Goal: Task Accomplishment & Management: Use online tool/utility

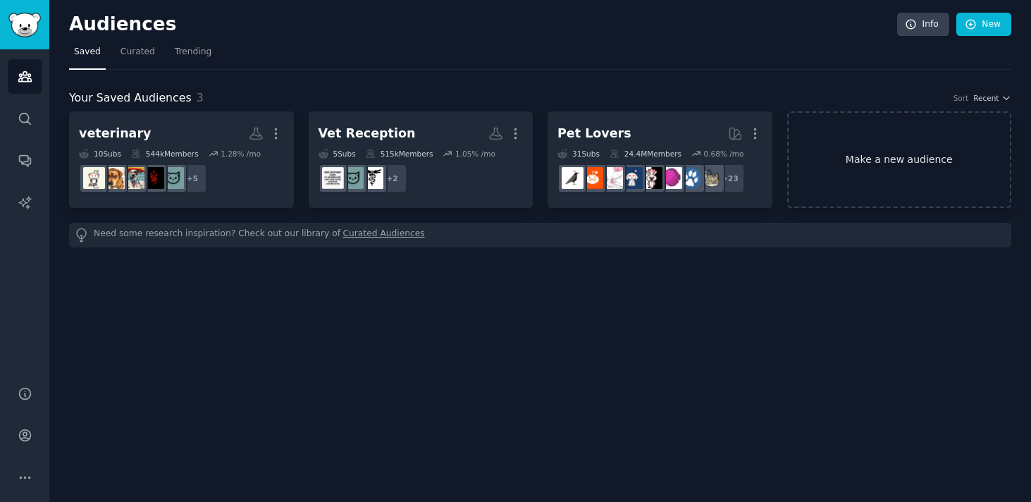
click at [887, 164] on link "Make a new audience" at bounding box center [899, 159] width 225 height 97
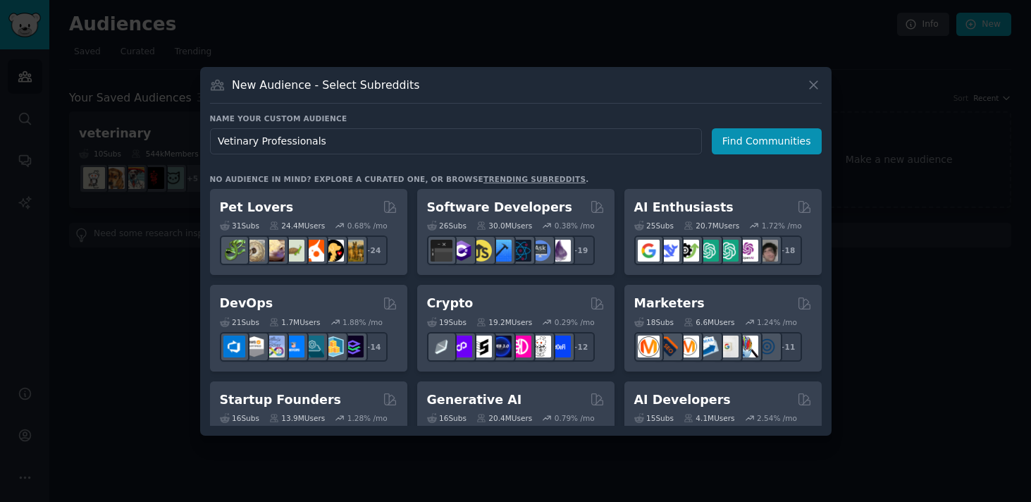
click at [226, 140] on input "Vetinary Professionals" at bounding box center [456, 141] width 492 height 26
type input "Veterinary Professionals"
click at [784, 143] on button "Find Communities" at bounding box center [767, 141] width 110 height 26
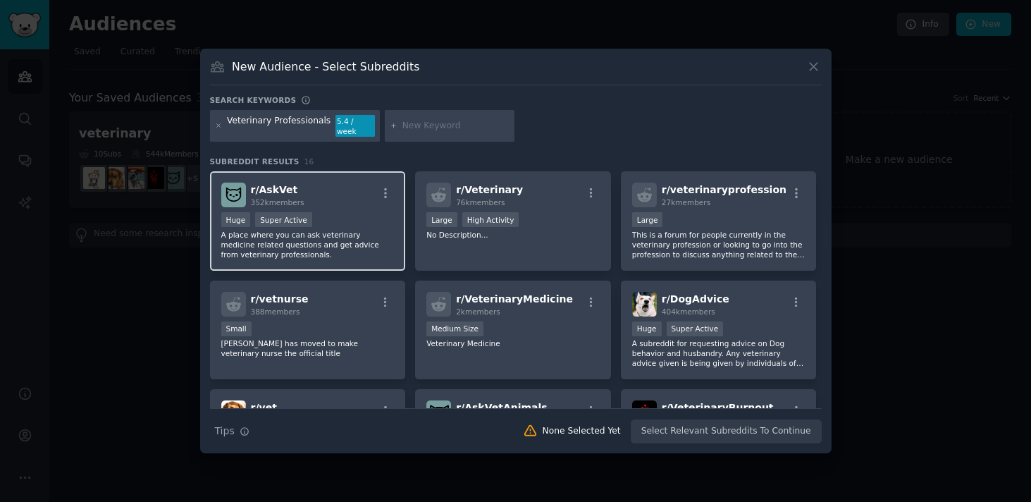
click at [348, 195] on div "r/ AskVet 352k members" at bounding box center [307, 195] width 173 height 25
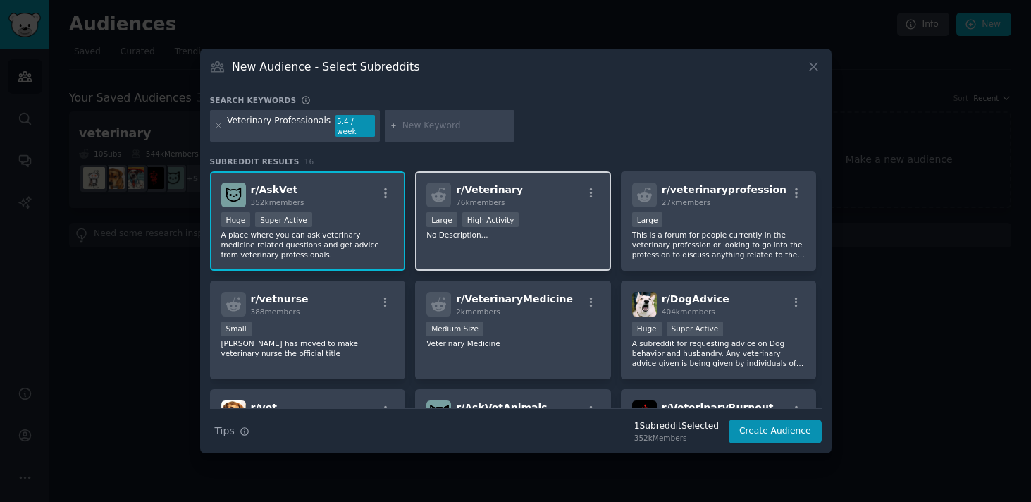
click at [531, 202] on div "r/ Veterinary 76k members" at bounding box center [512, 195] width 173 height 25
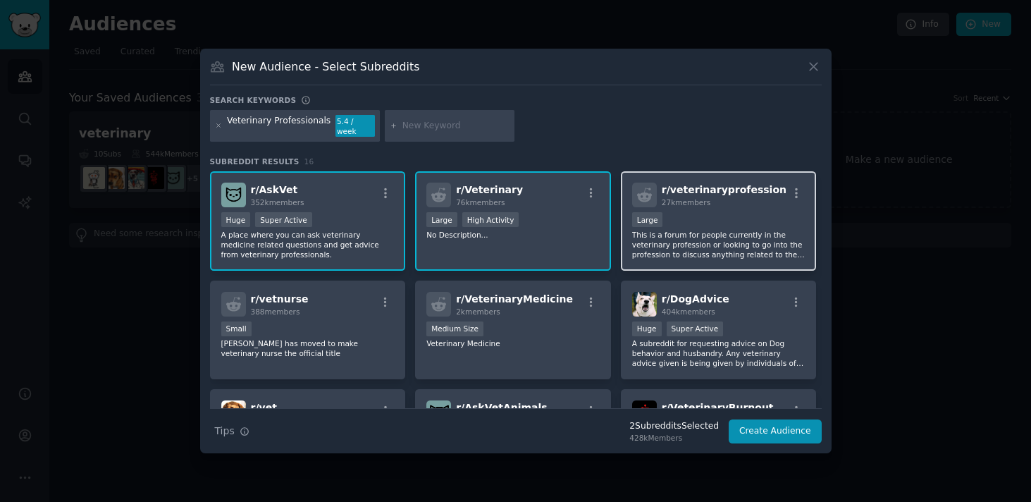
click at [709, 221] on div "10,000 - 100,000 members Large" at bounding box center [718, 221] width 173 height 18
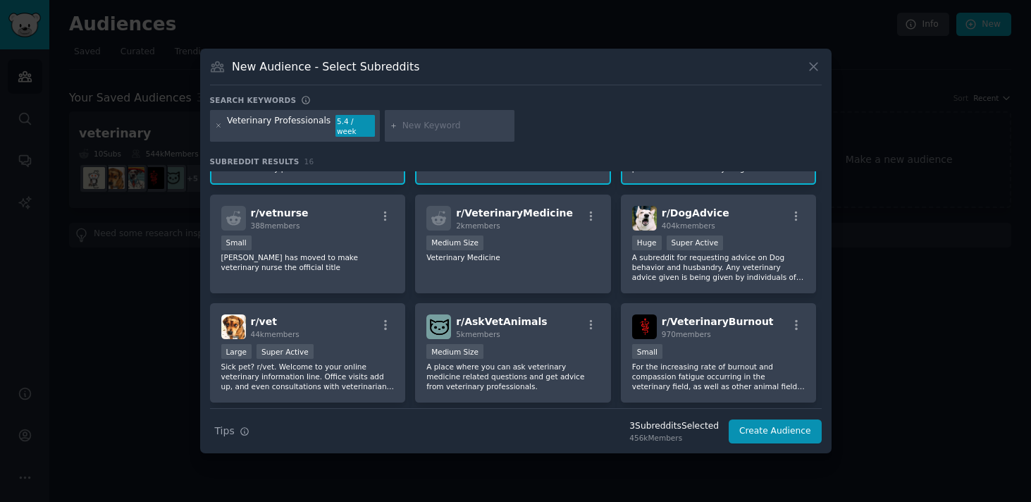
scroll to position [89, 0]
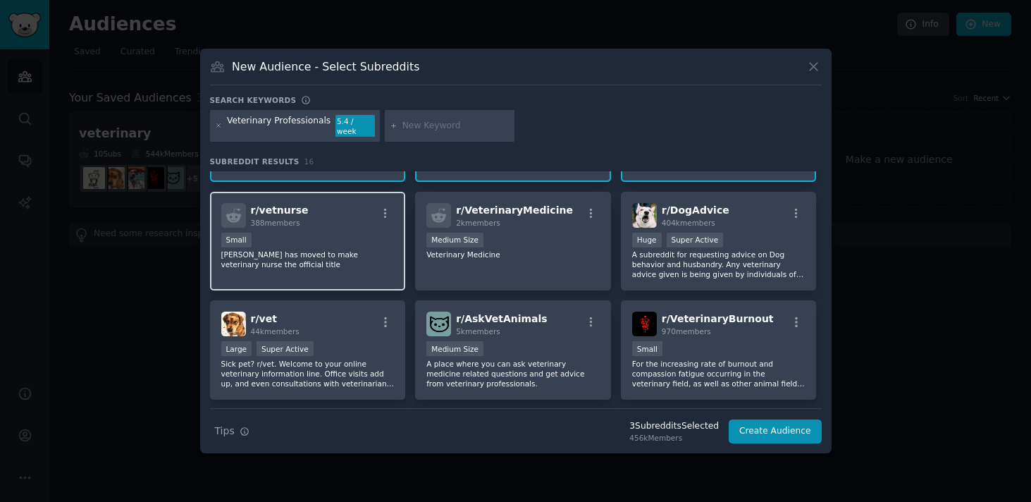
click at [365, 241] on div "Small" at bounding box center [307, 242] width 173 height 18
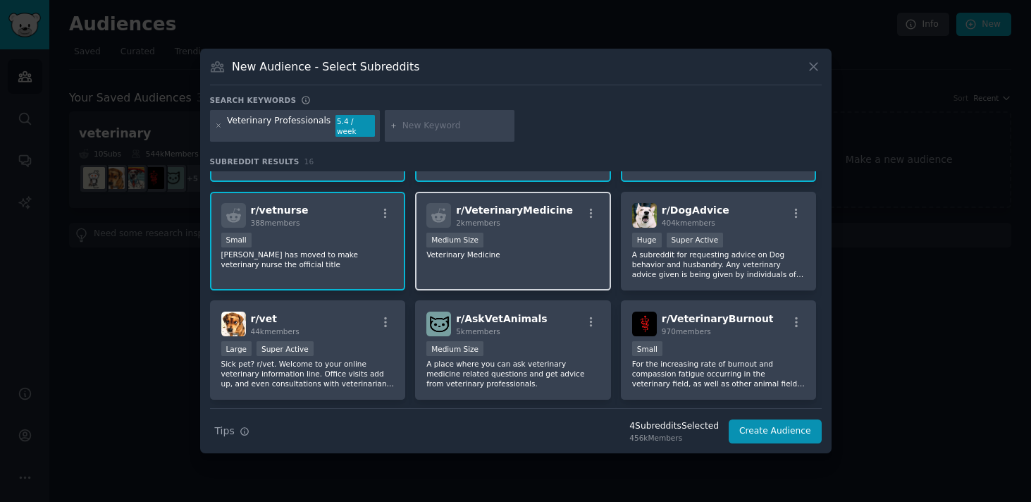
click at [534, 252] on p "Veterinary Medicine" at bounding box center [512, 254] width 173 height 10
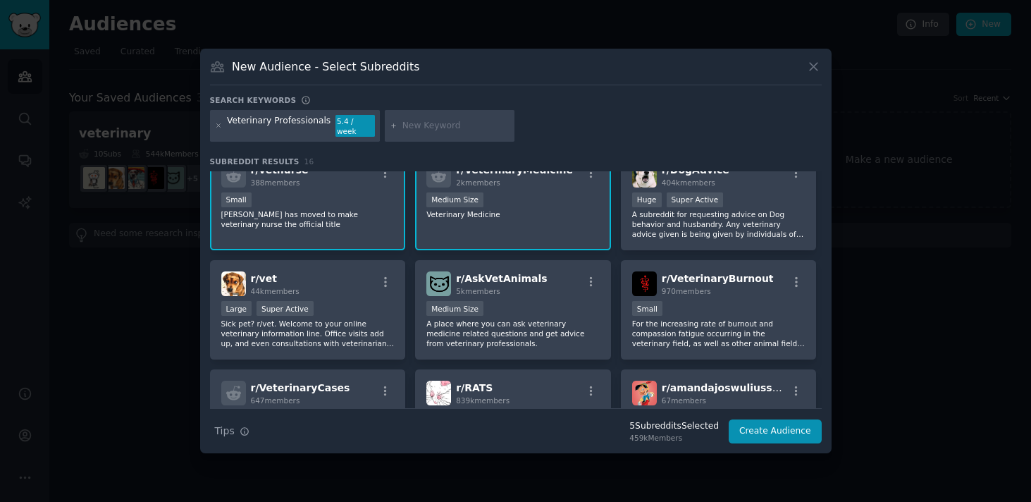
scroll to position [137, 0]
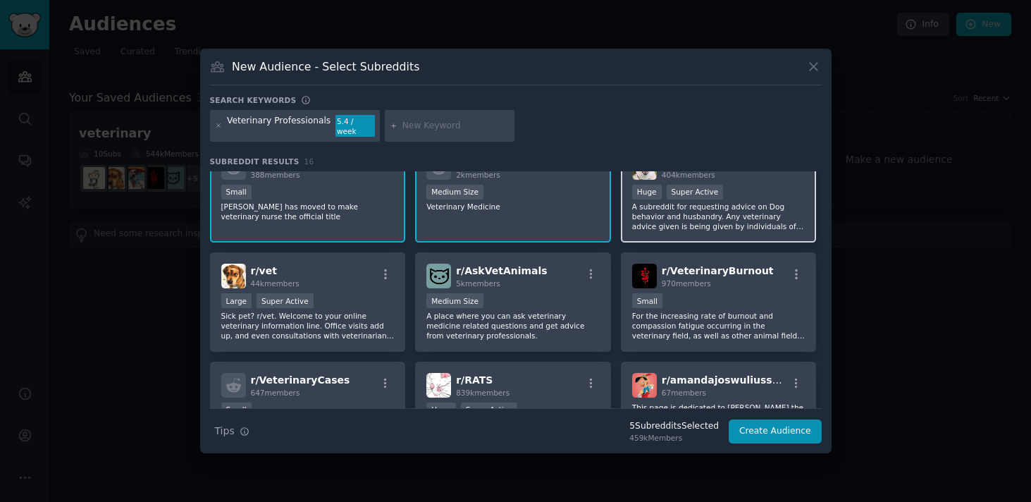
click at [679, 209] on p "A subreddit for requesting advice on Dog behavior and husbandry. Any veterinary…" at bounding box center [718, 217] width 173 height 30
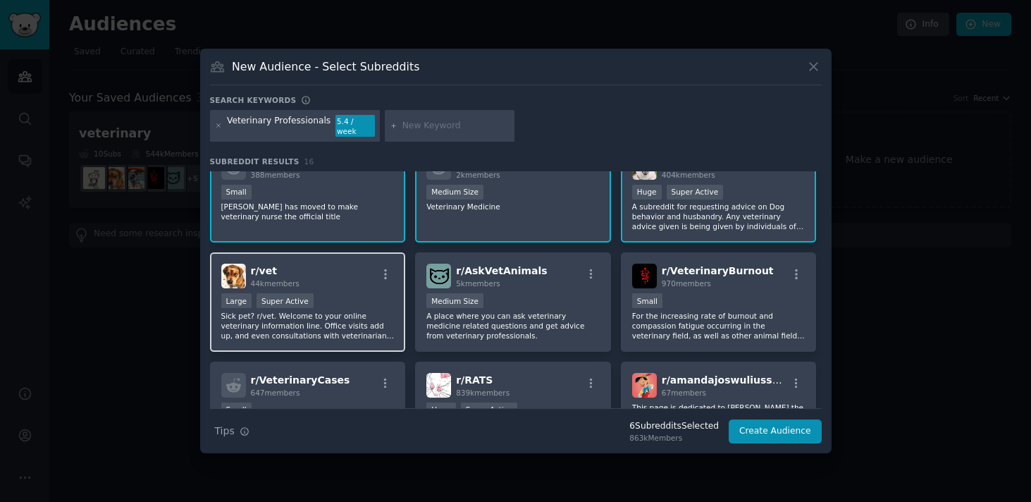
click at [345, 283] on div "r/ vet 44k members" at bounding box center [307, 276] width 173 height 25
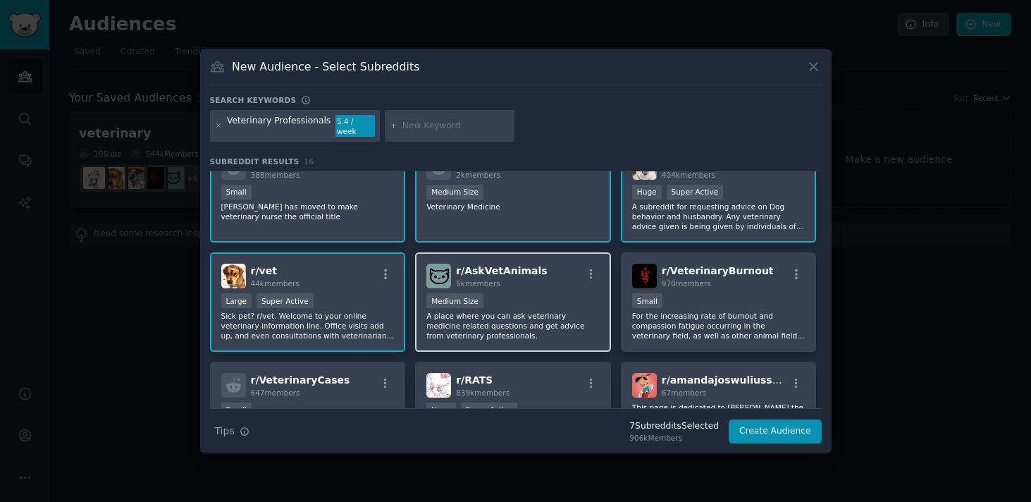
click at [531, 293] on div "Medium Size" at bounding box center [512, 302] width 173 height 18
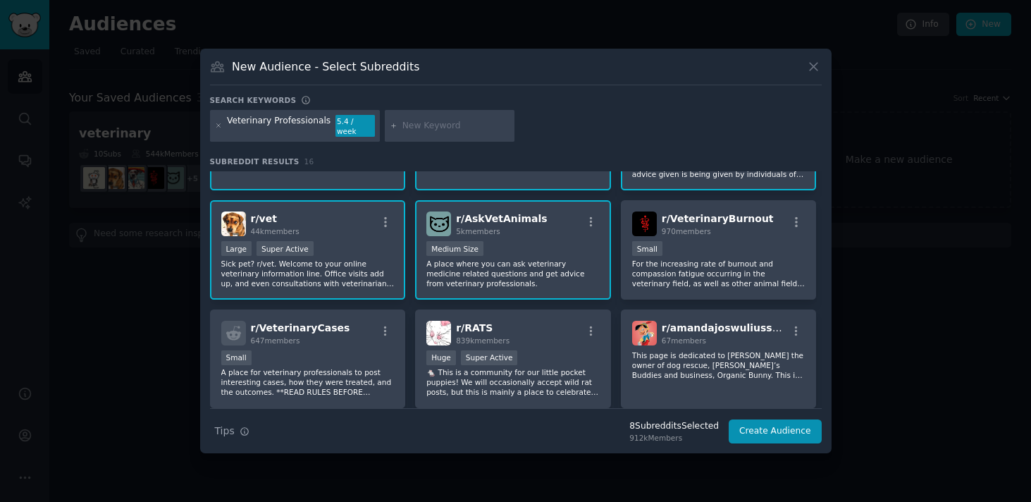
scroll to position [190, 0]
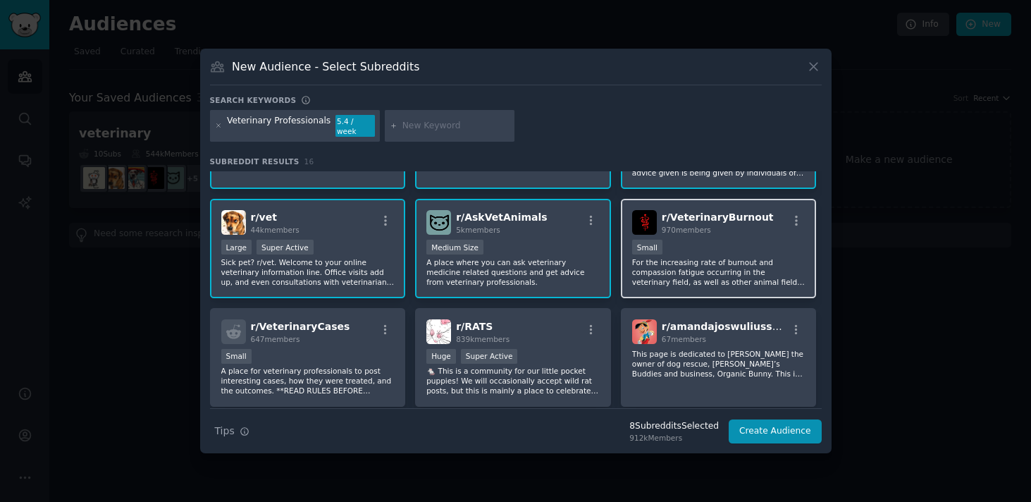
click at [699, 259] on p "For the increasing rate of burnout and compassion fatigue occurring in the vete…" at bounding box center [718, 272] width 173 height 30
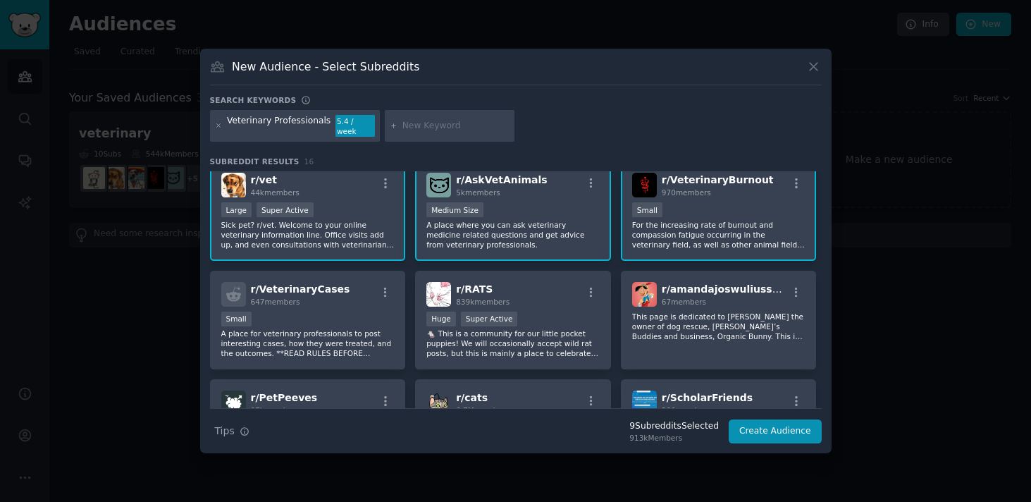
scroll to position [231, 0]
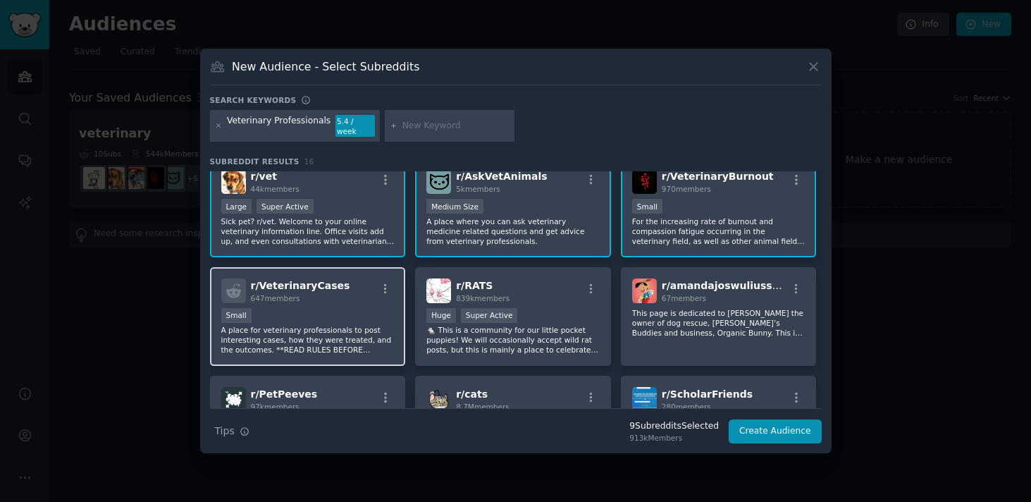
click at [338, 292] on div "r/ VeterinaryCases 647 members" at bounding box center [307, 290] width 173 height 25
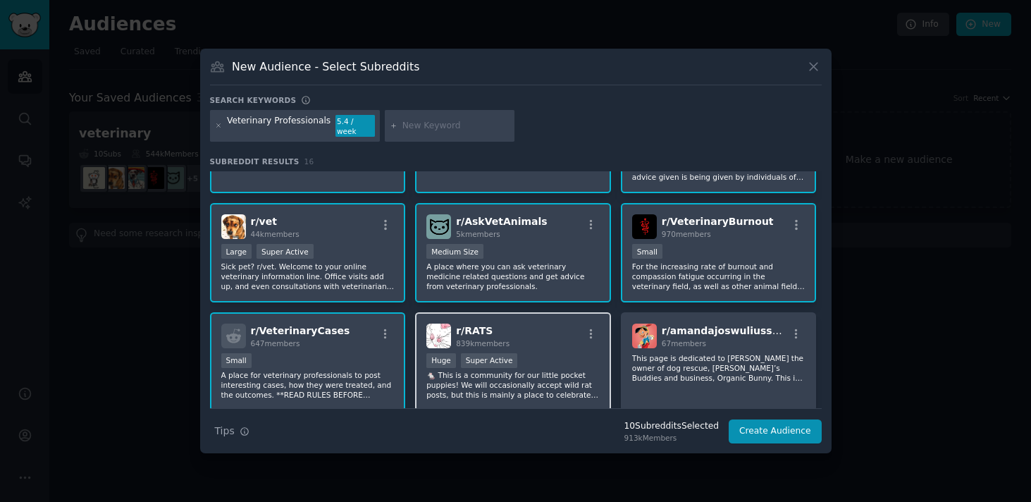
scroll to position [0, 0]
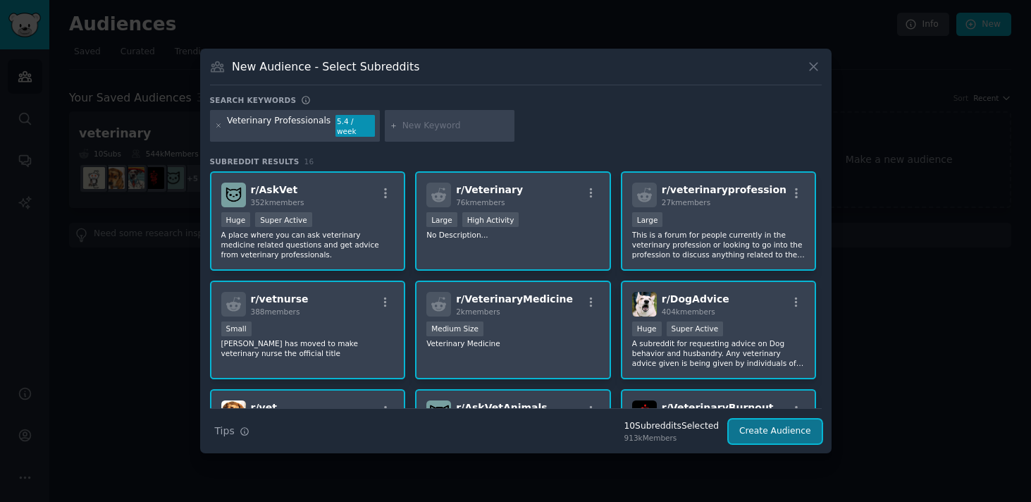
click at [777, 432] on button "Create Audience" at bounding box center [775, 431] width 93 height 24
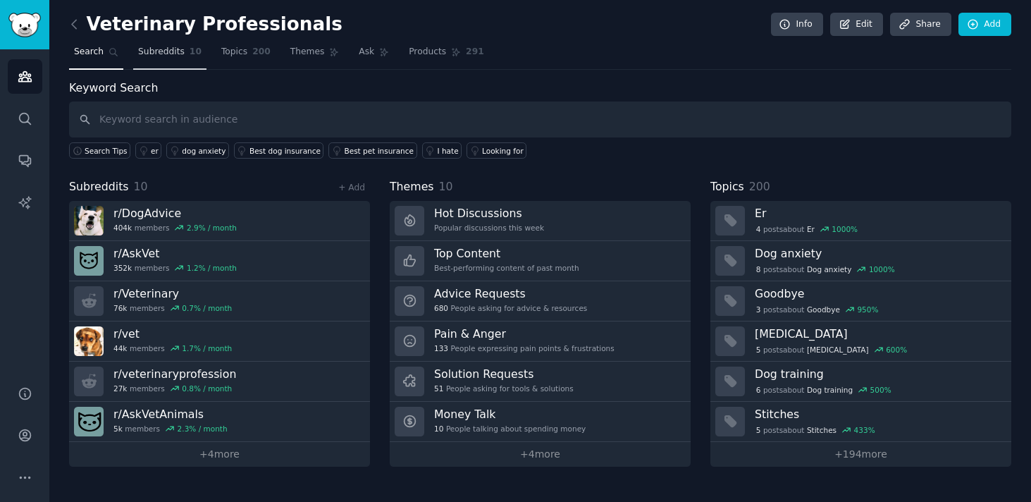
click at [163, 54] on span "Subreddits" at bounding box center [161, 52] width 47 height 13
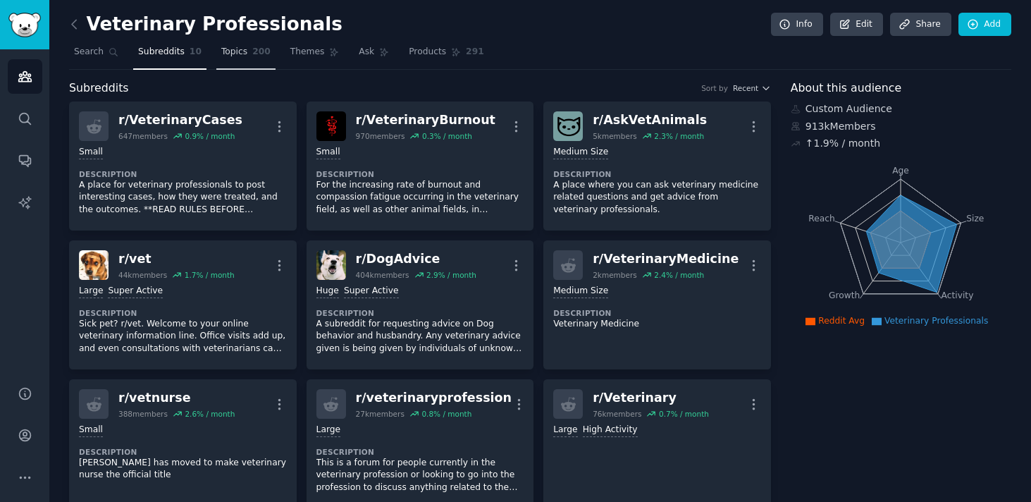
click at [230, 51] on span "Topics" at bounding box center [234, 52] width 26 height 13
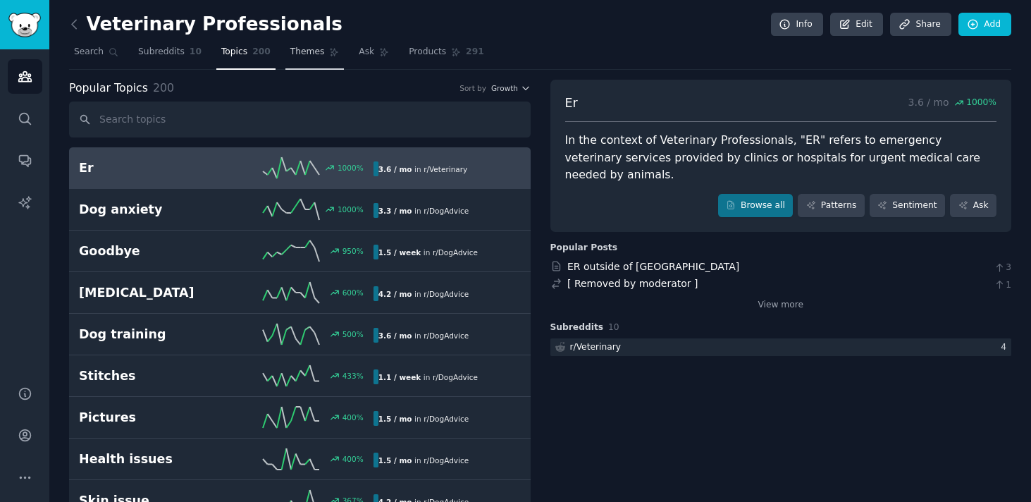
click at [314, 59] on link "Themes" at bounding box center [314, 55] width 59 height 29
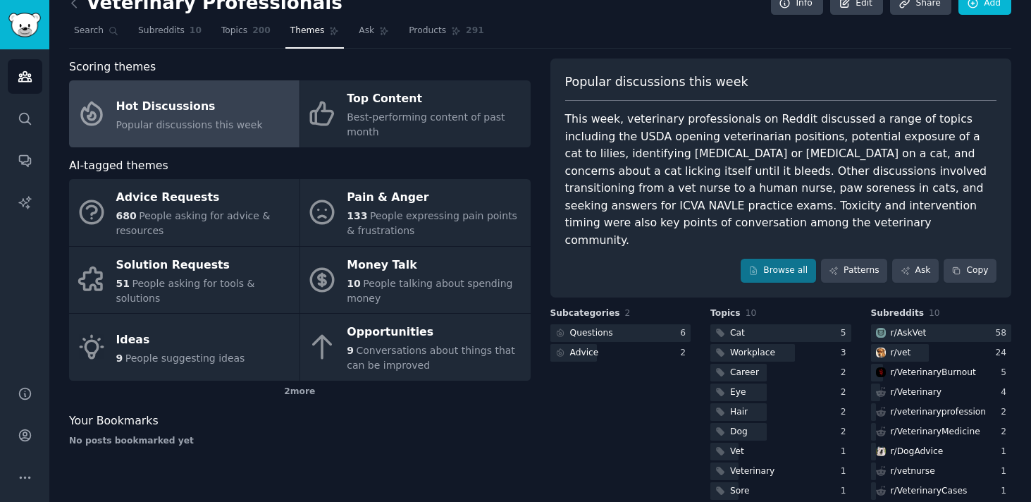
scroll to position [24, 0]
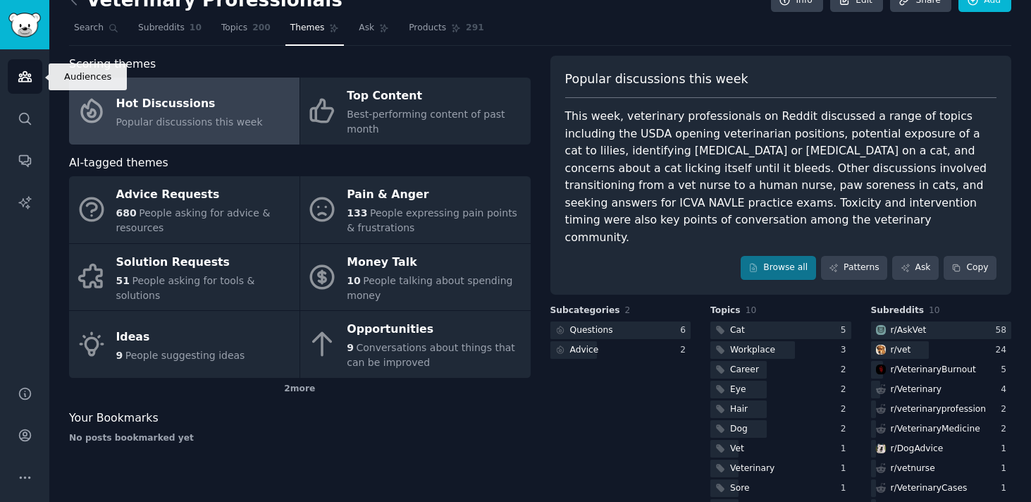
click at [27, 74] on icon "Sidebar" at bounding box center [24, 77] width 13 height 10
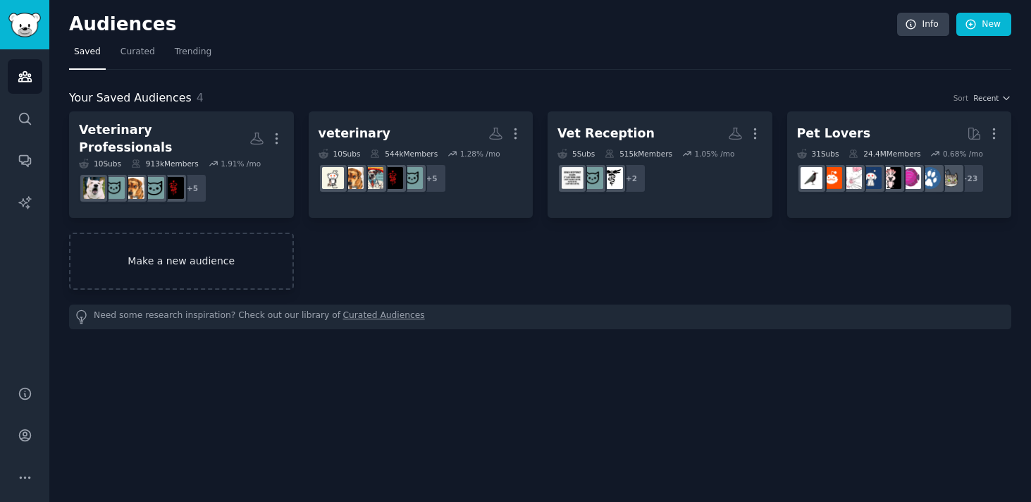
click at [166, 257] on link "Make a new audience" at bounding box center [181, 261] width 225 height 57
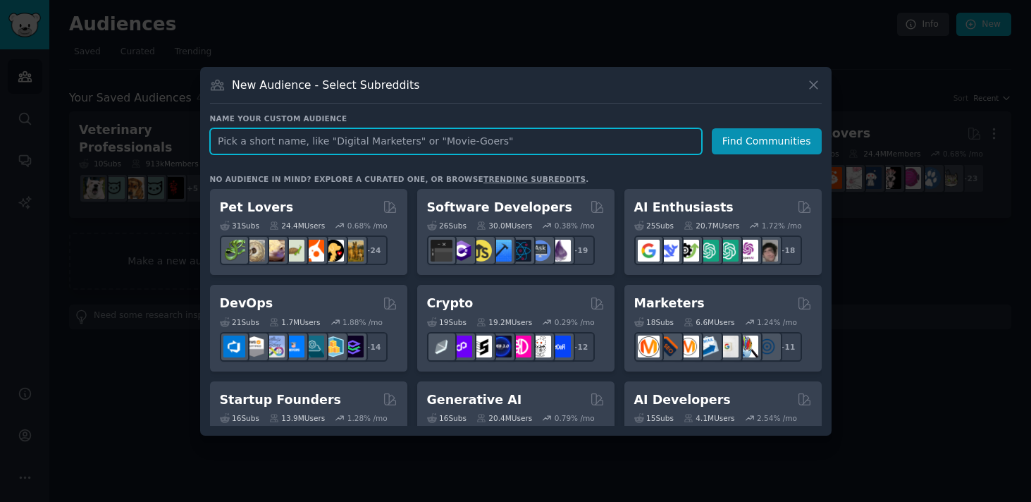
click at [343, 139] on input "text" at bounding box center [456, 141] width 492 height 26
type input "Vet Staff Burnout/Workflow"
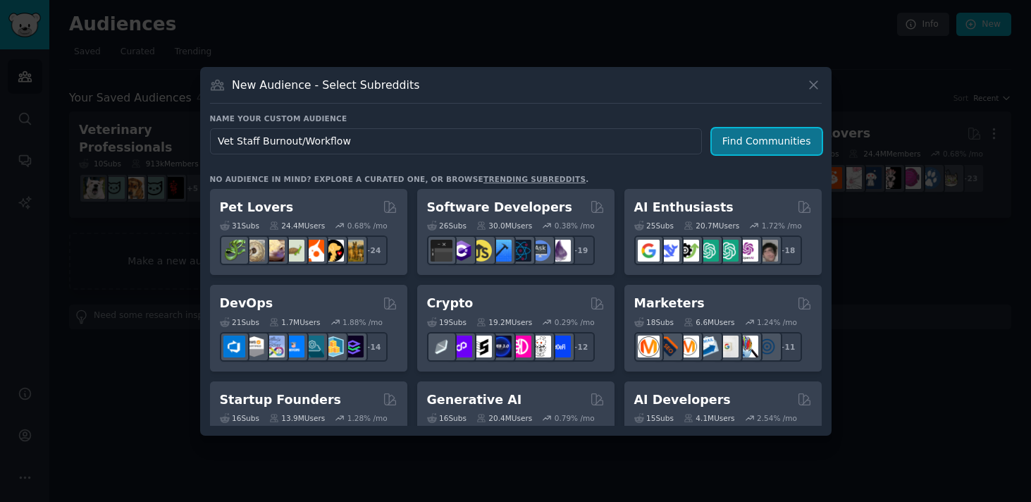
click at [786, 140] on button "Find Communities" at bounding box center [767, 141] width 110 height 26
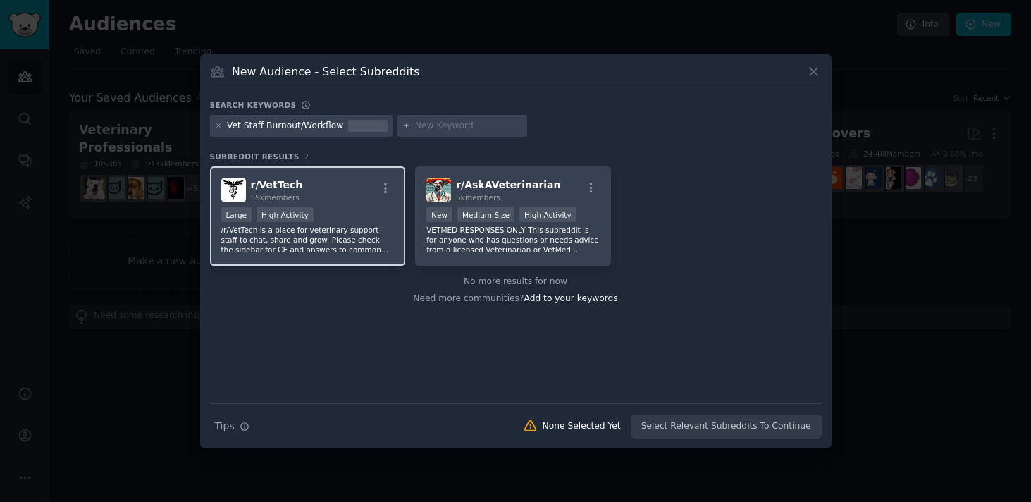
click at [346, 194] on div "r/ VetTech 59k members" at bounding box center [307, 190] width 173 height 25
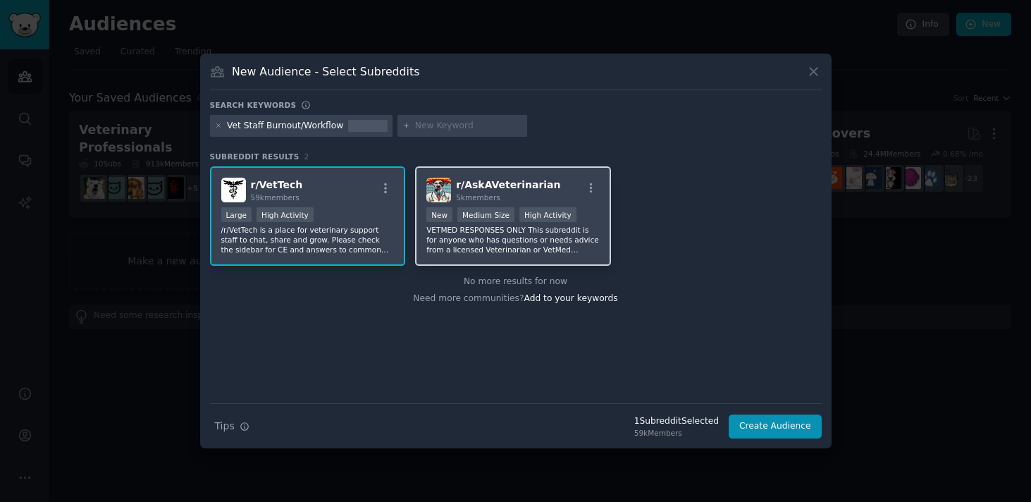
click at [530, 193] on div "5k members" at bounding box center [508, 197] width 104 height 10
click at [424, 123] on input "text" at bounding box center [468, 126] width 107 height 13
type input "staff"
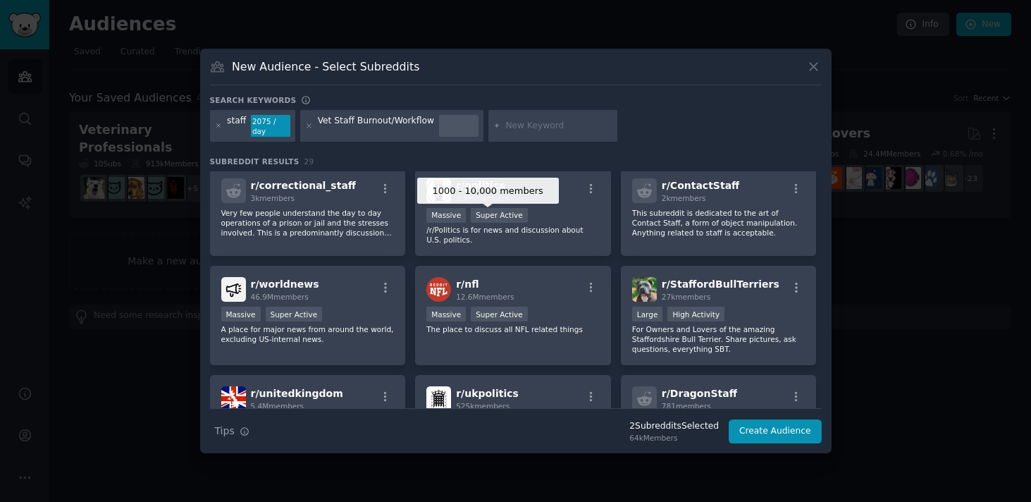
scroll to position [168, 0]
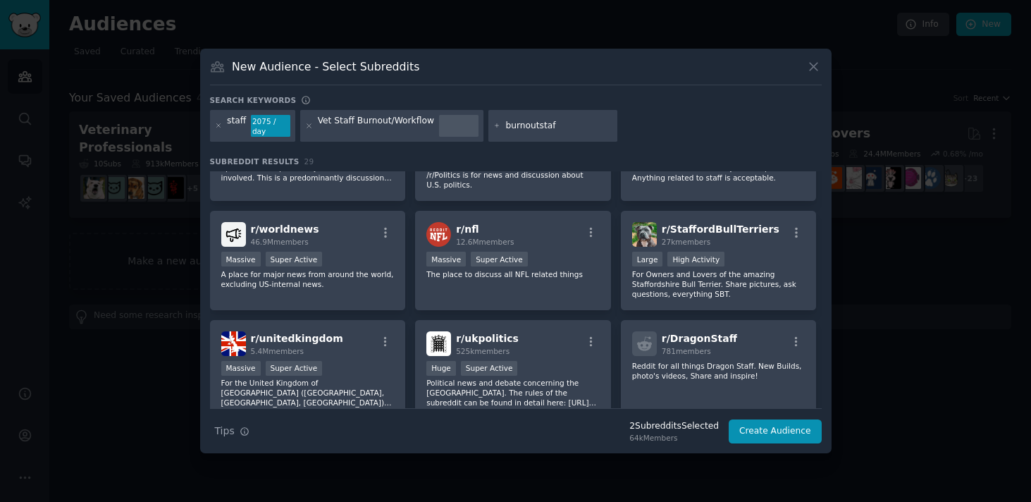
type input "burnoutstaff"
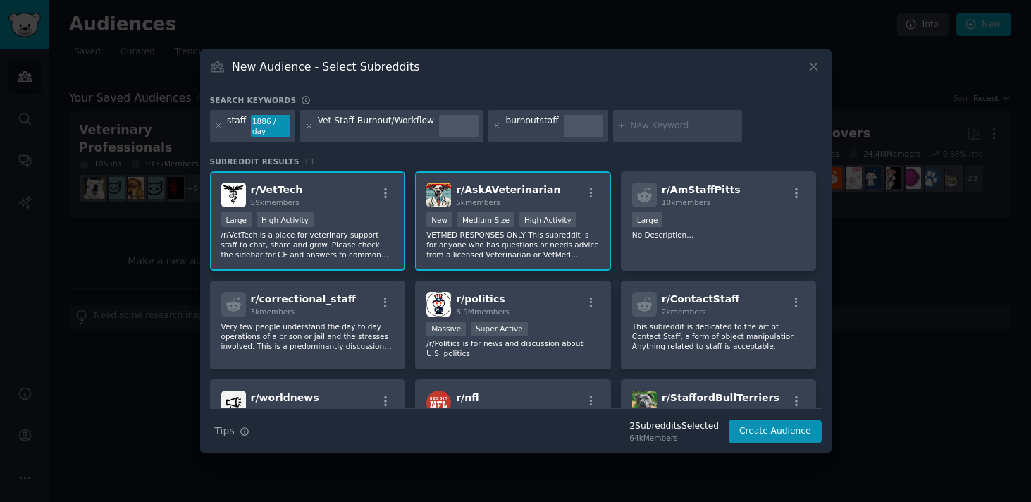
click at [667, 127] on input "text" at bounding box center [683, 126] width 107 height 13
type input "frontdesk"
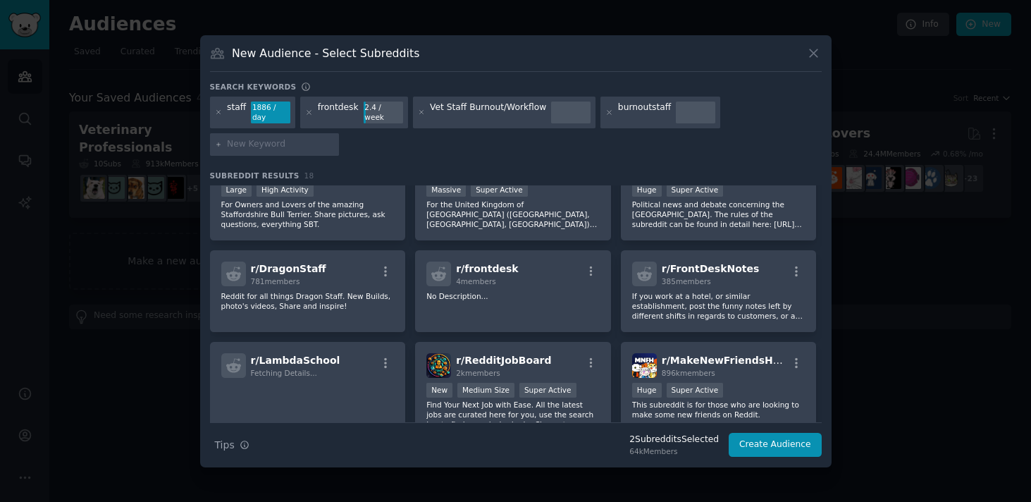
scroll to position [359, 0]
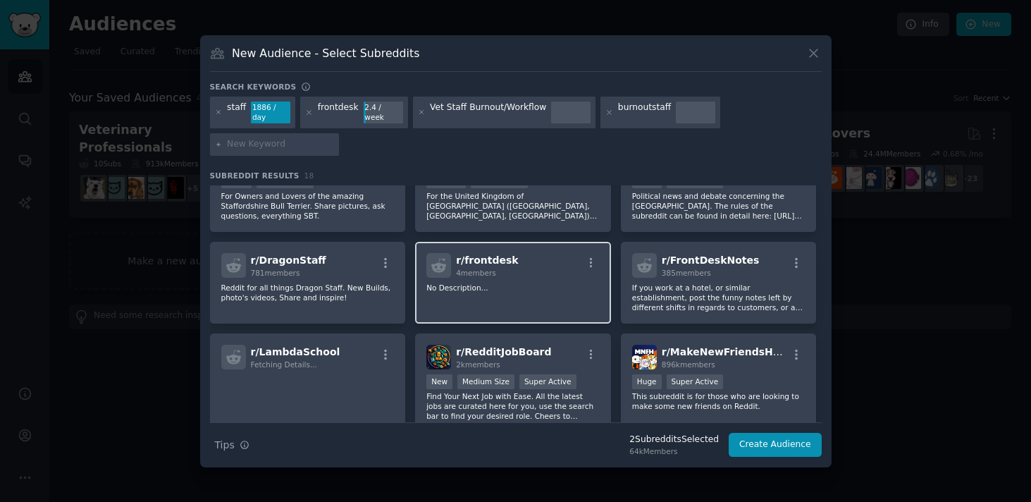
click at [492, 271] on span "4 members" at bounding box center [476, 273] width 40 height 8
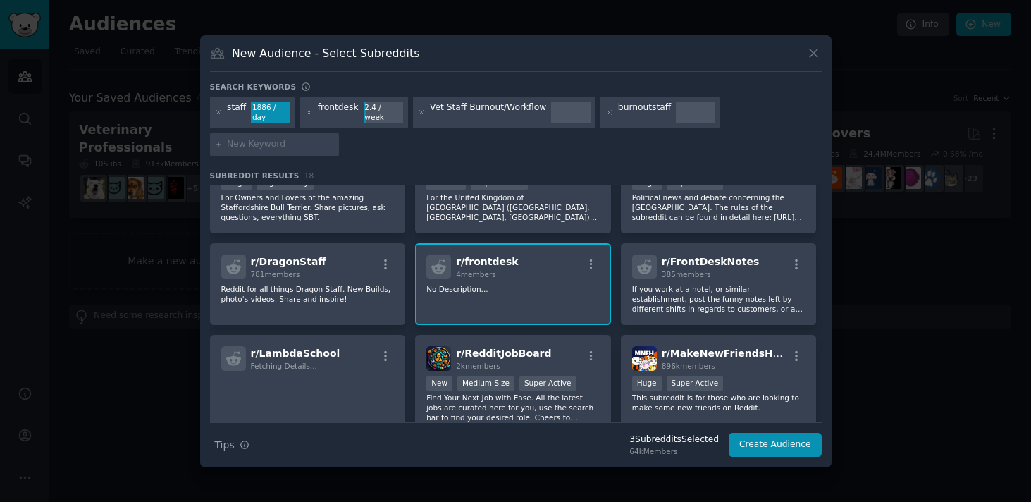
scroll to position [0, 0]
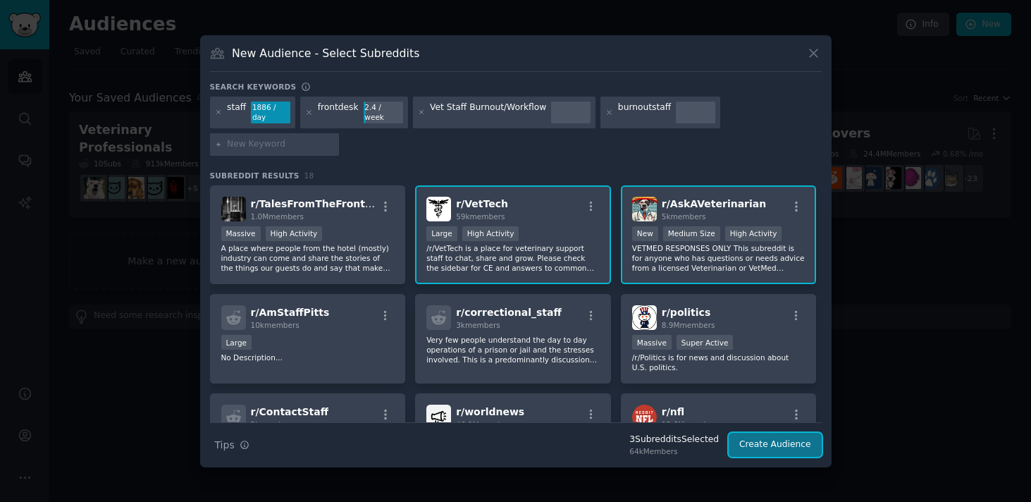
click at [756, 446] on button "Create Audience" at bounding box center [775, 445] width 93 height 24
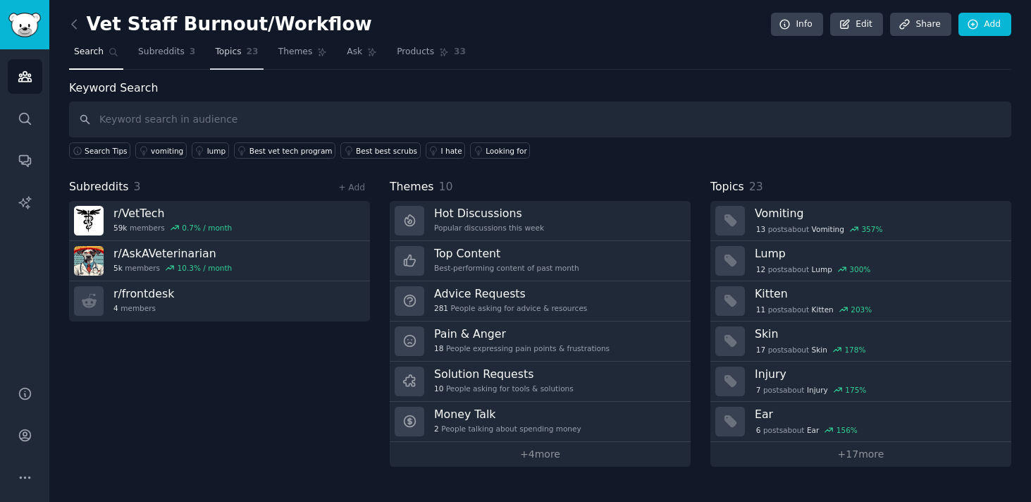
click at [243, 49] on link "Topics 23" at bounding box center [236, 55] width 53 height 29
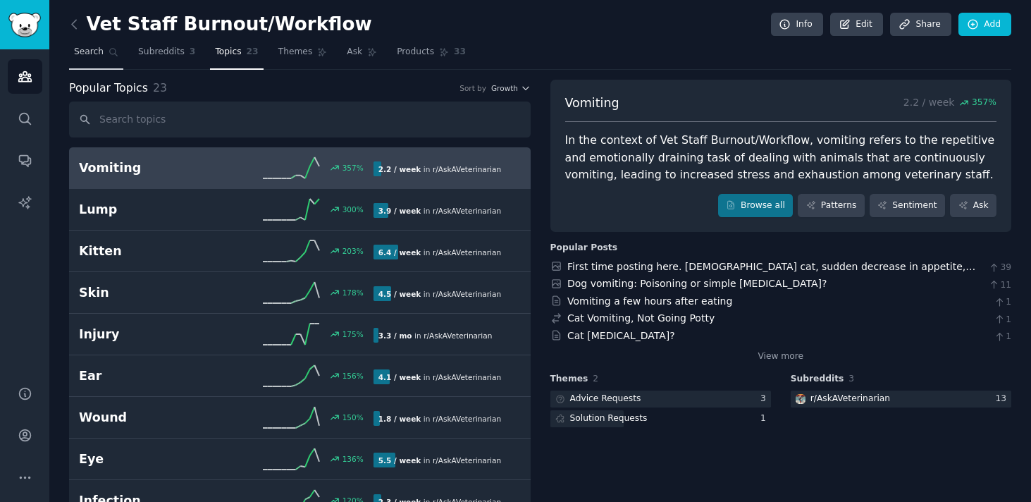
click at [85, 43] on link "Search" at bounding box center [96, 55] width 54 height 29
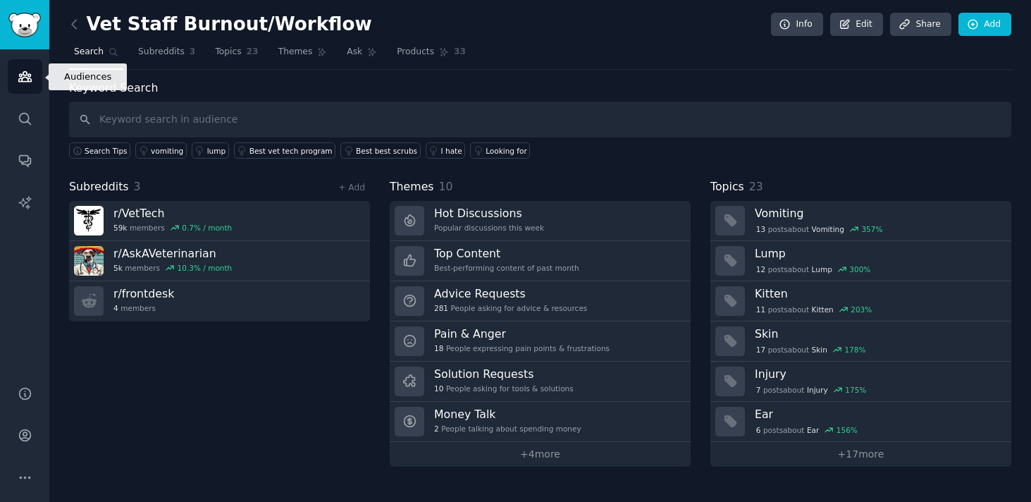
click at [31, 72] on icon "Sidebar" at bounding box center [25, 76] width 15 height 15
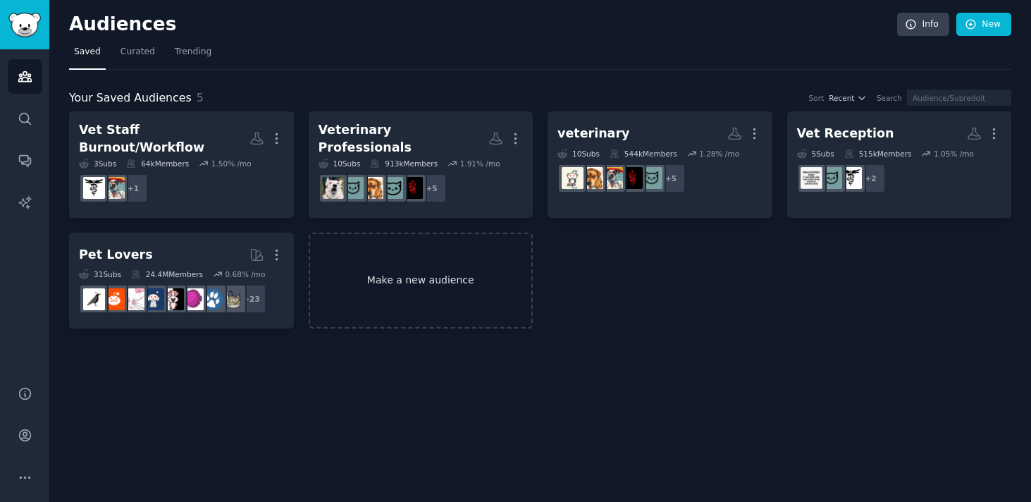
click at [439, 282] on link "Make a new audience" at bounding box center [421, 281] width 225 height 97
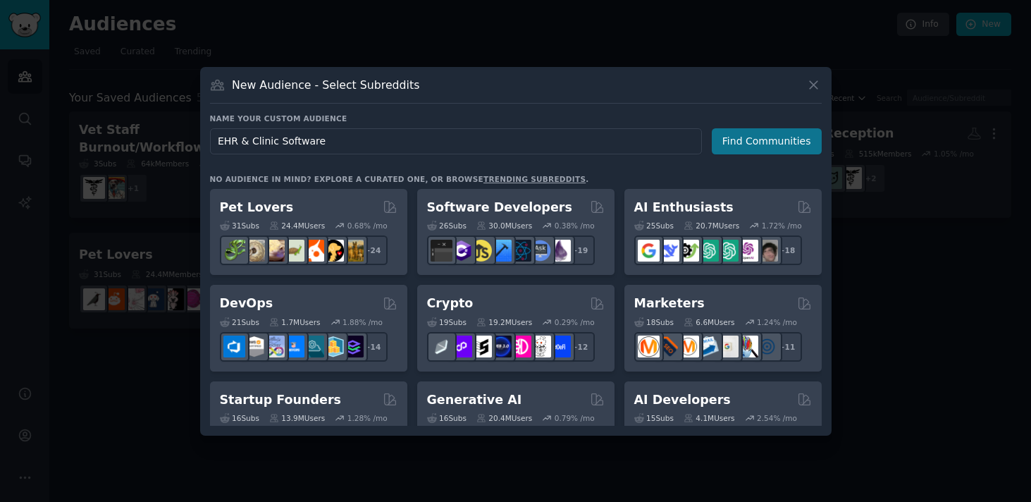
type input "EHR & Clinic Software"
click at [760, 137] on button "Find Communities" at bounding box center [767, 141] width 110 height 26
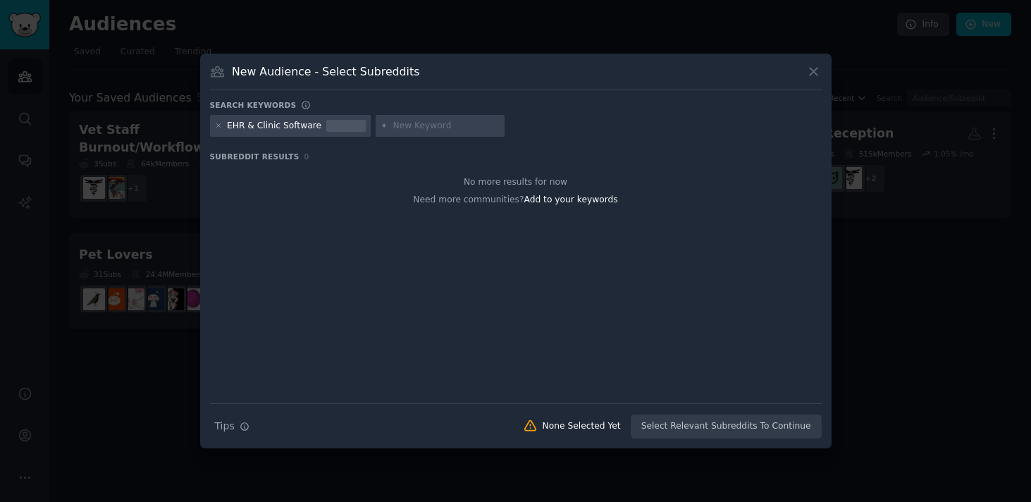
click at [440, 121] on input "text" at bounding box center [446, 126] width 107 height 13
type input "health records"
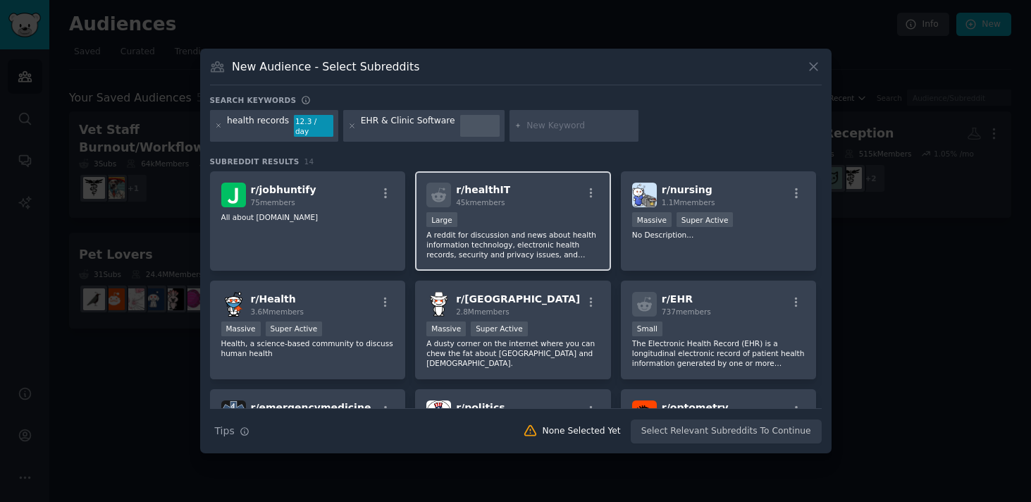
click at [498, 192] on h2 "r/ healthIT 45k members" at bounding box center [483, 195] width 54 height 25
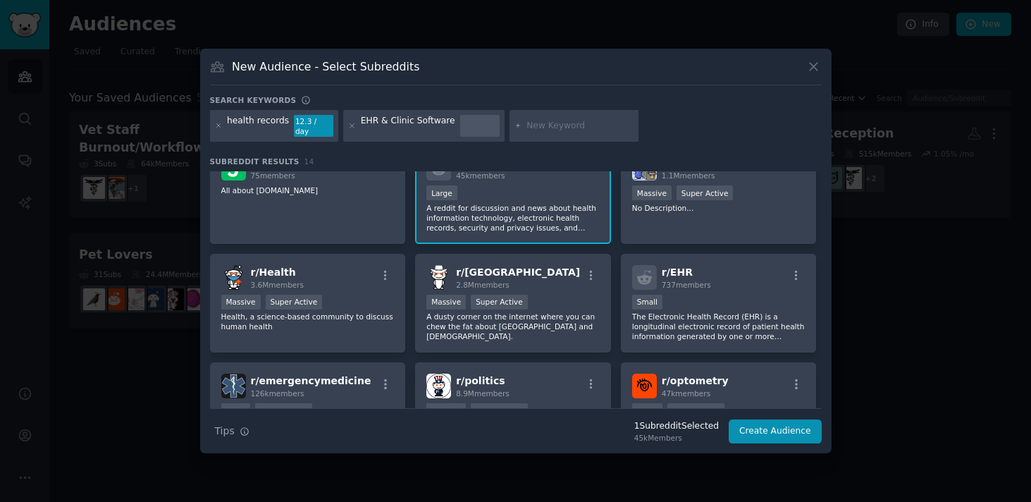
scroll to position [34, 0]
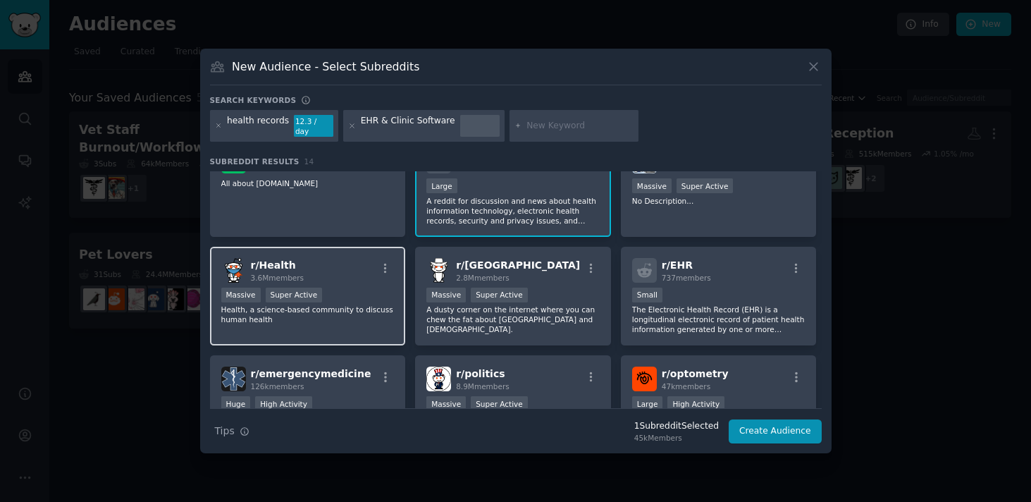
click at [355, 258] on div "r/ Health 3.6M members" at bounding box center [307, 270] width 173 height 25
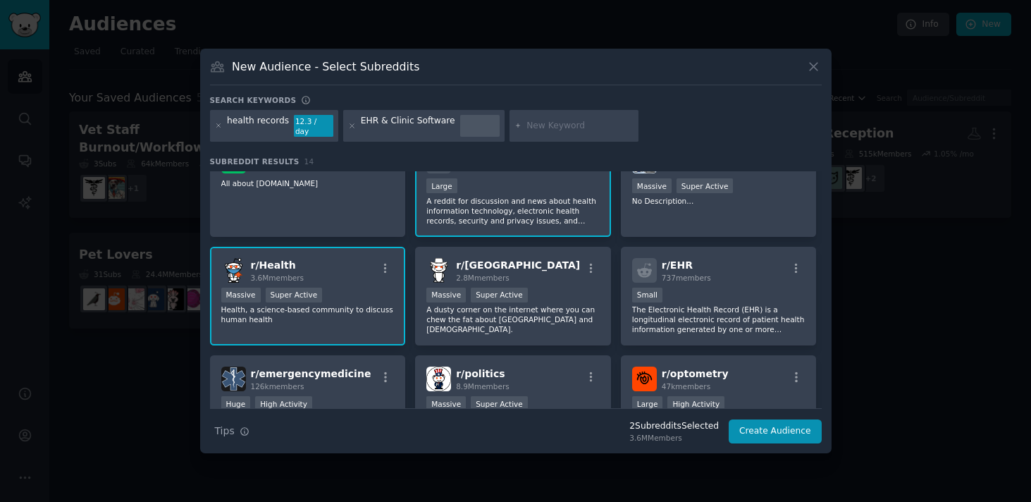
scroll to position [74, 0]
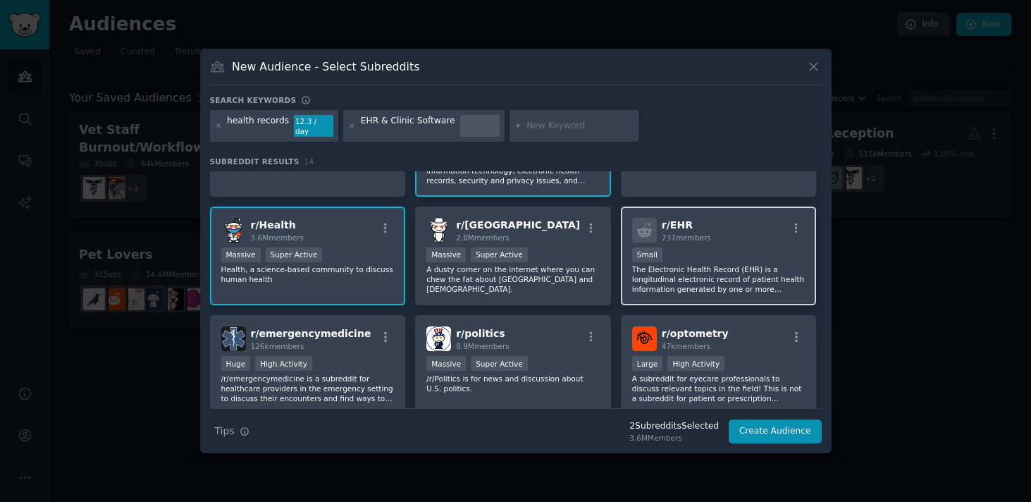
click at [703, 221] on h2 "r/ EHR 737 members" at bounding box center [686, 230] width 49 height 25
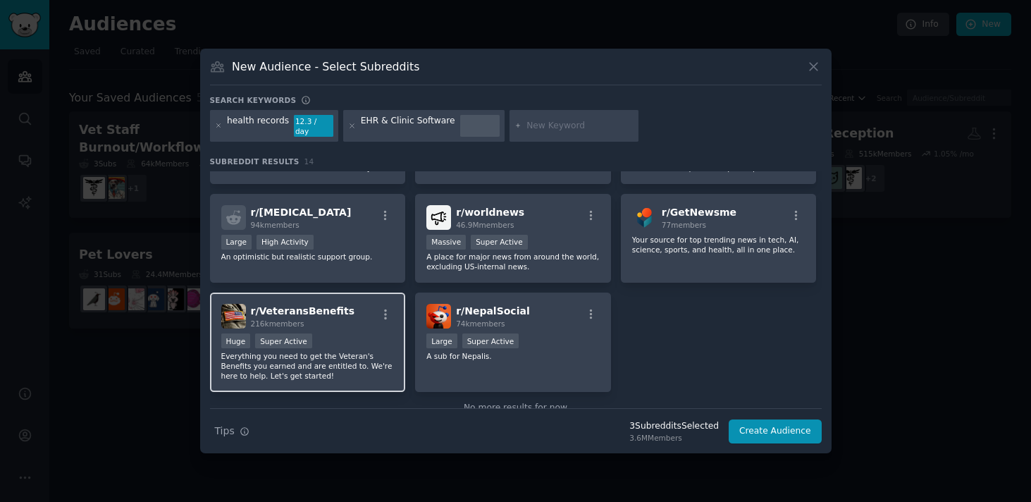
scroll to position [306, 0]
click at [364, 303] on div "r/ VeteransBenefits 216k members" at bounding box center [307, 314] width 173 height 25
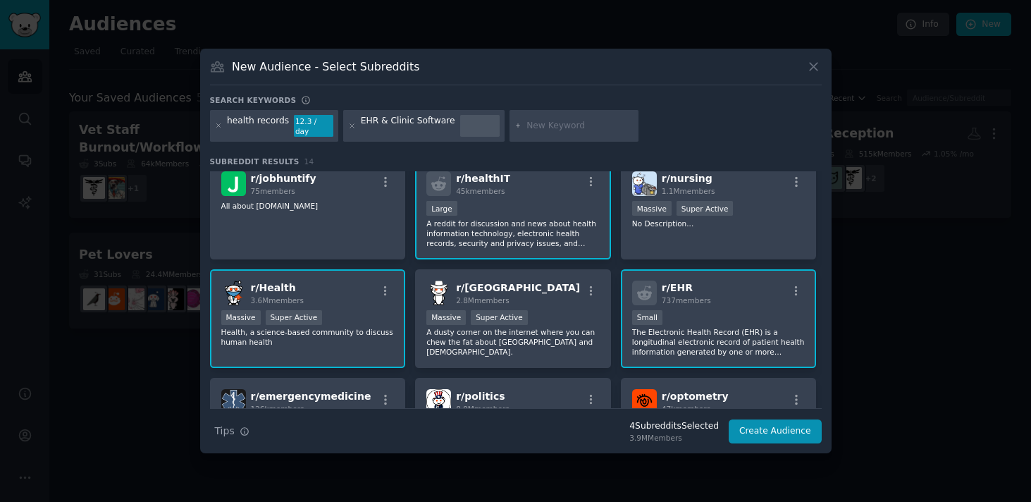
scroll to position [0, 0]
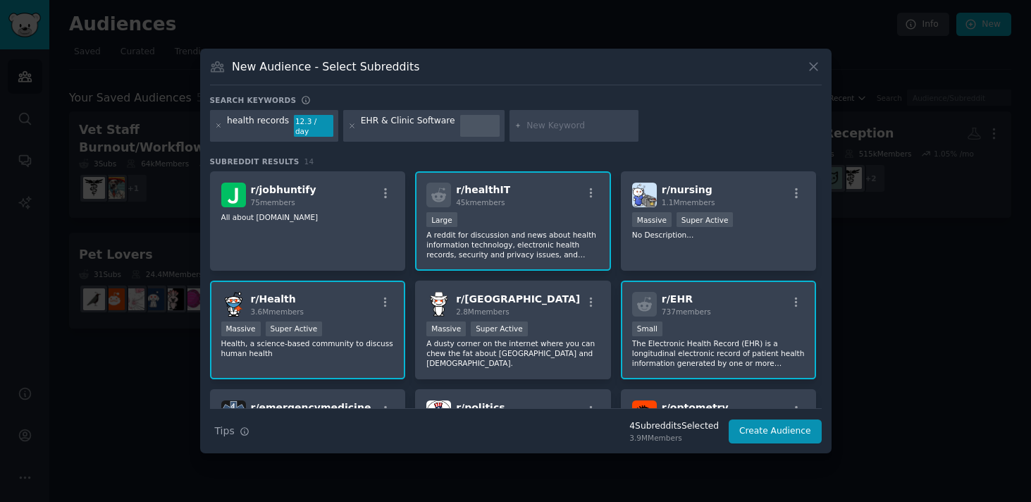
click at [547, 129] on input "text" at bounding box center [579, 126] width 107 height 13
type input "medical record"
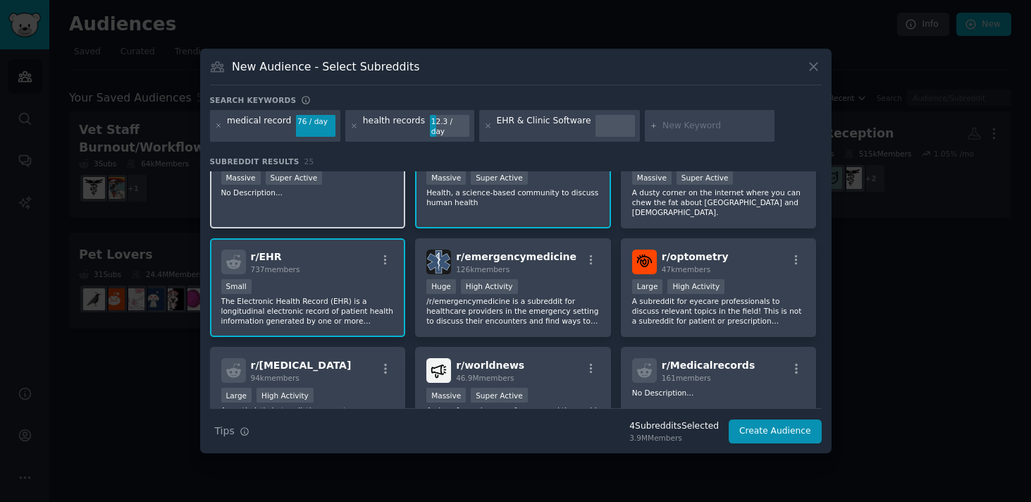
scroll to position [261, 0]
click at [367, 190] on p "No Description..." at bounding box center [307, 192] width 173 height 10
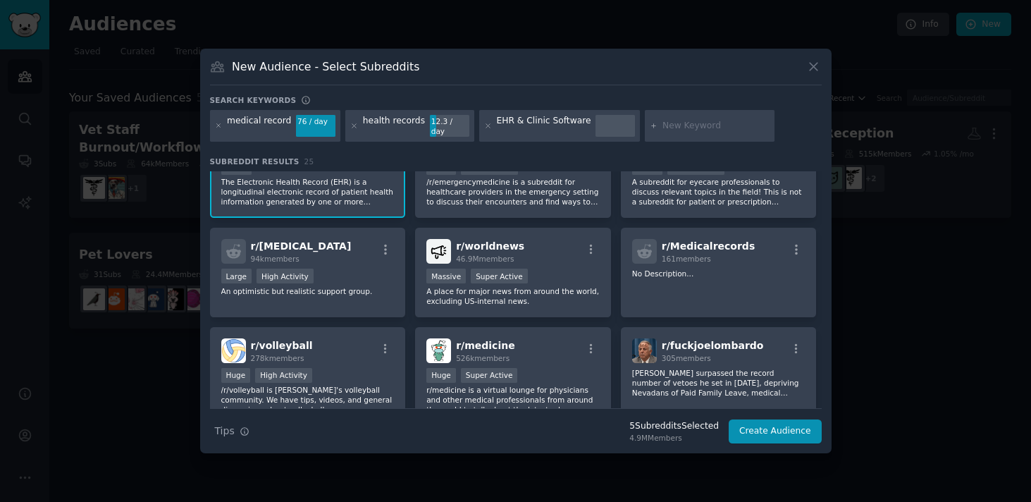
scroll to position [380, 0]
click at [696, 290] on div "r/ Medicalrecords 161 members No Description..." at bounding box center [719, 272] width 196 height 90
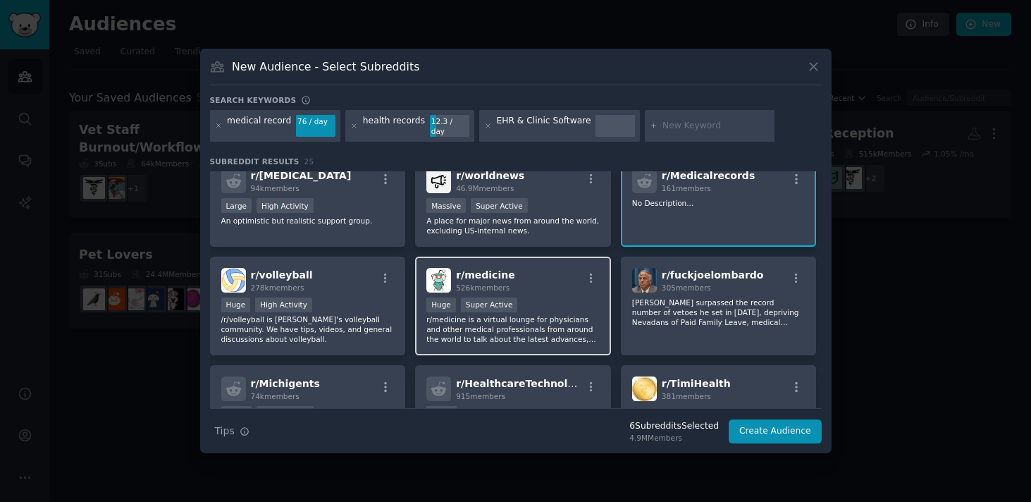
click at [560, 281] on div "r/ medicine 526k members Huge Super Active r/medicine is a virtual lounge for p…" at bounding box center [513, 306] width 196 height 99
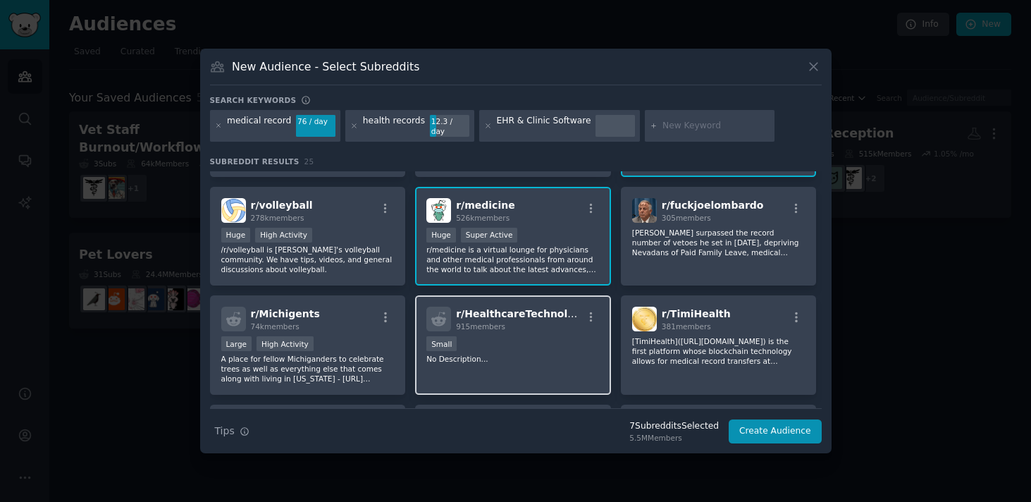
click at [554, 308] on span "r/ HealthcareTechnology" at bounding box center [522, 313] width 132 height 11
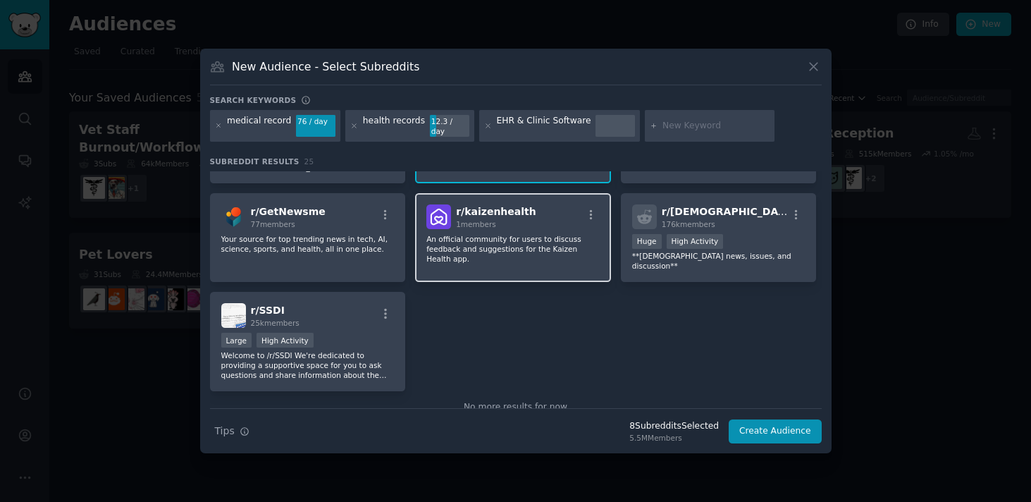
scroll to position [746, 0]
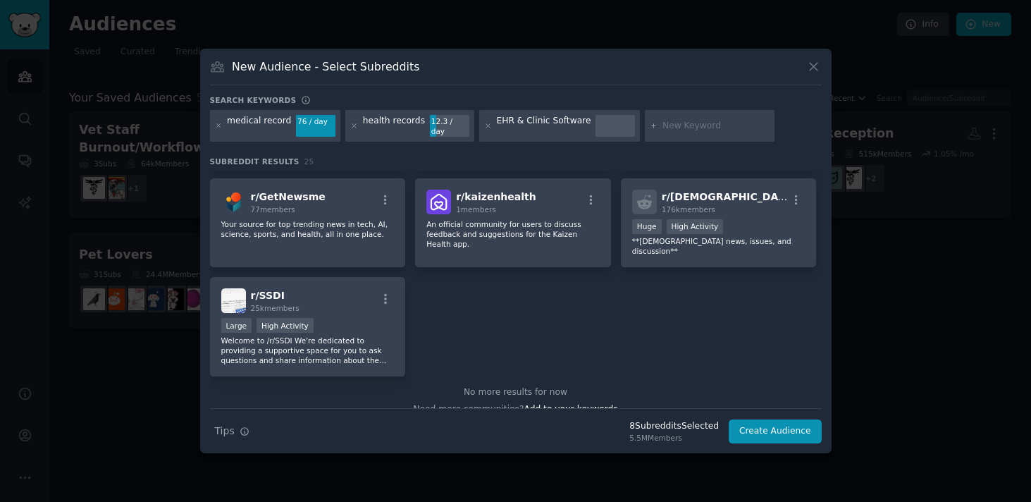
click at [674, 124] on input "text" at bounding box center [715, 126] width 107 height 13
type input "health tech"
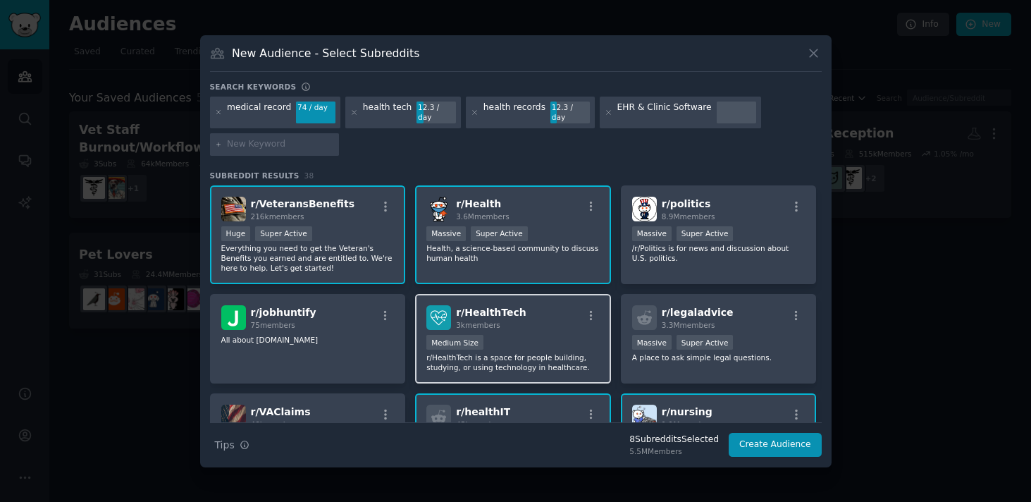
click at [510, 320] on div "3k members" at bounding box center [491, 325] width 70 height 10
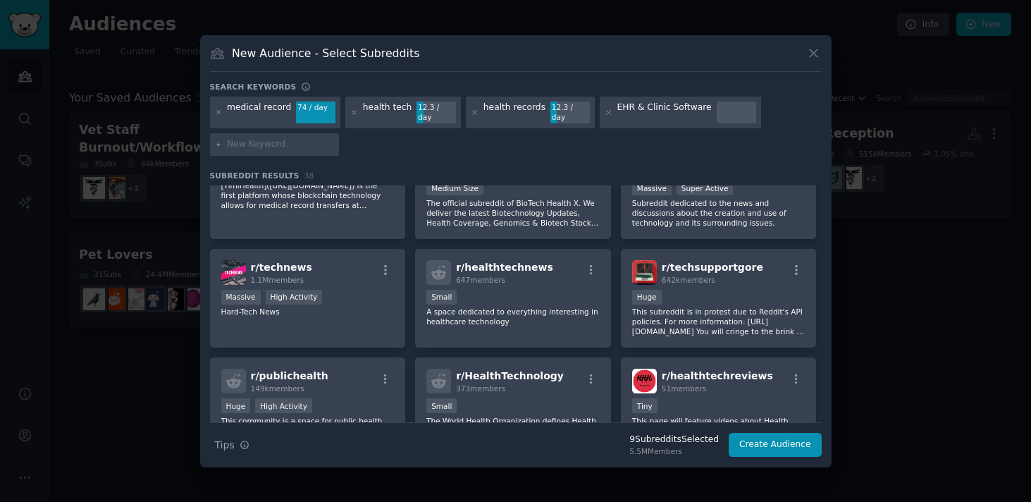
scroll to position [800, 0]
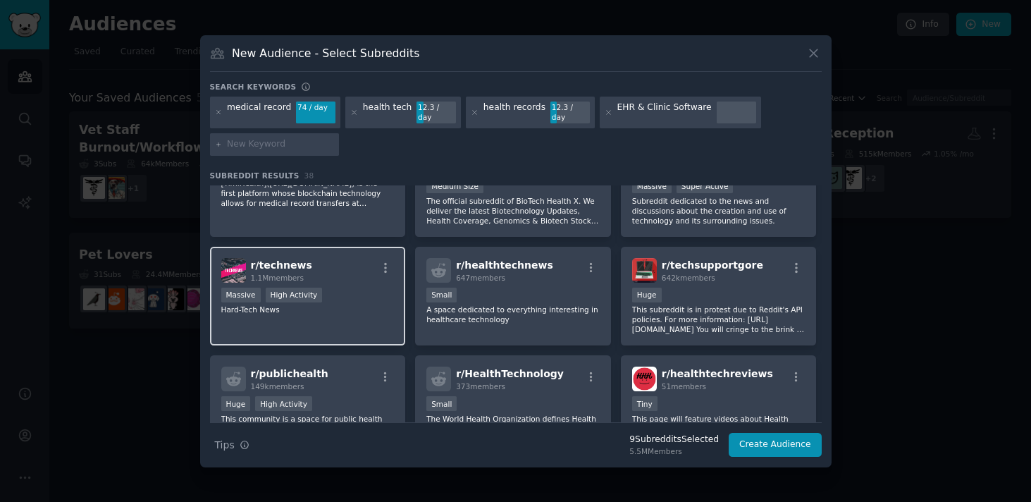
click at [376, 308] on p "Hard-Tech News" at bounding box center [307, 309] width 173 height 10
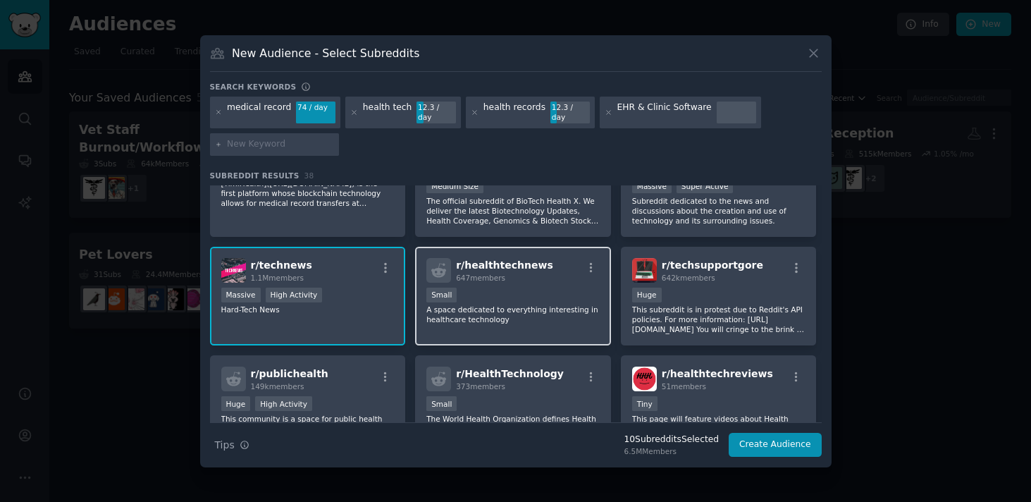
click at [527, 278] on div "r/ healthtechnews 647 members Small A space dedicated to everything interesting…" at bounding box center [513, 296] width 196 height 99
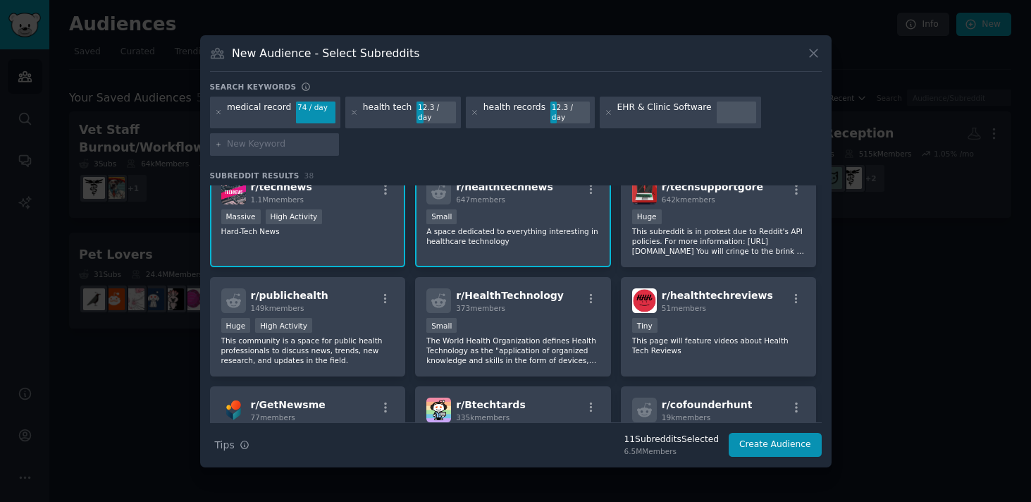
scroll to position [887, 0]
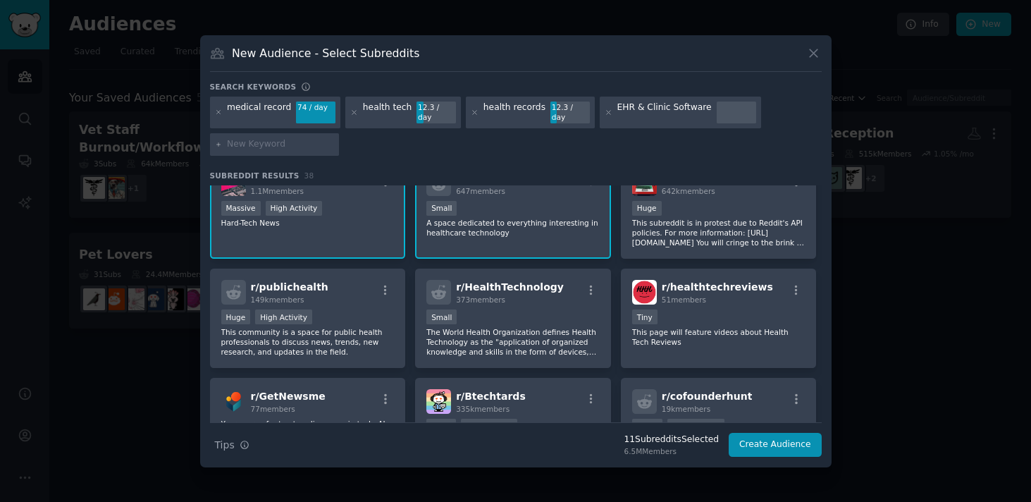
click at [527, 281] on span "r/ HealthTechnology" at bounding box center [510, 286] width 108 height 11
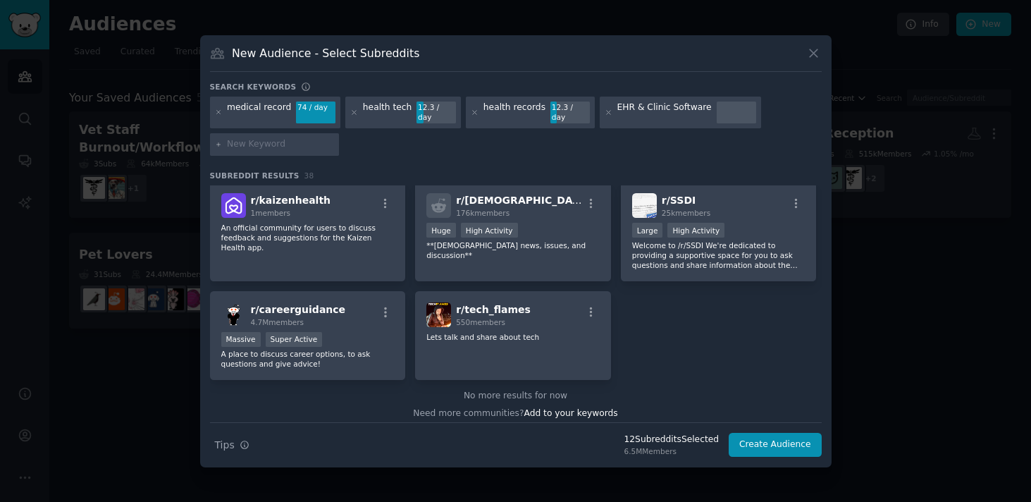
scroll to position [1198, 0]
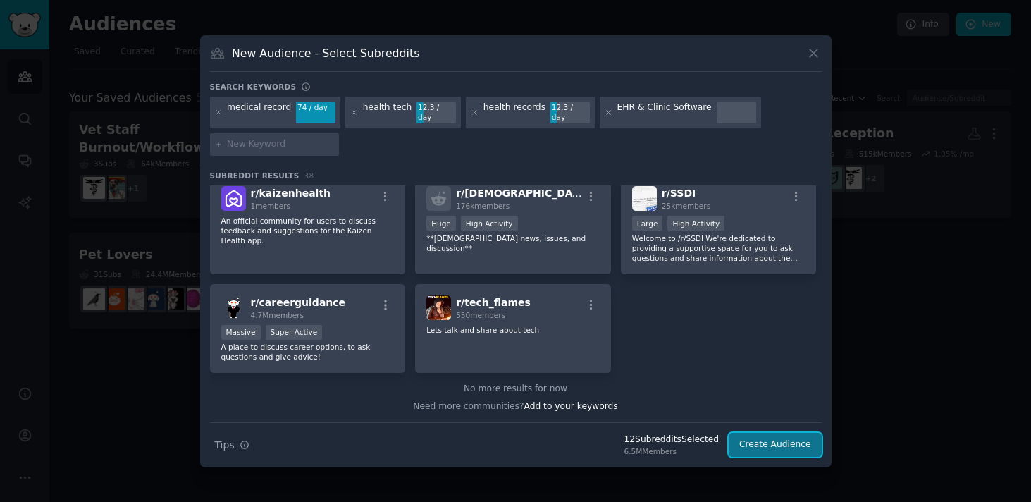
click at [801, 440] on button "Create Audience" at bounding box center [775, 445] width 93 height 24
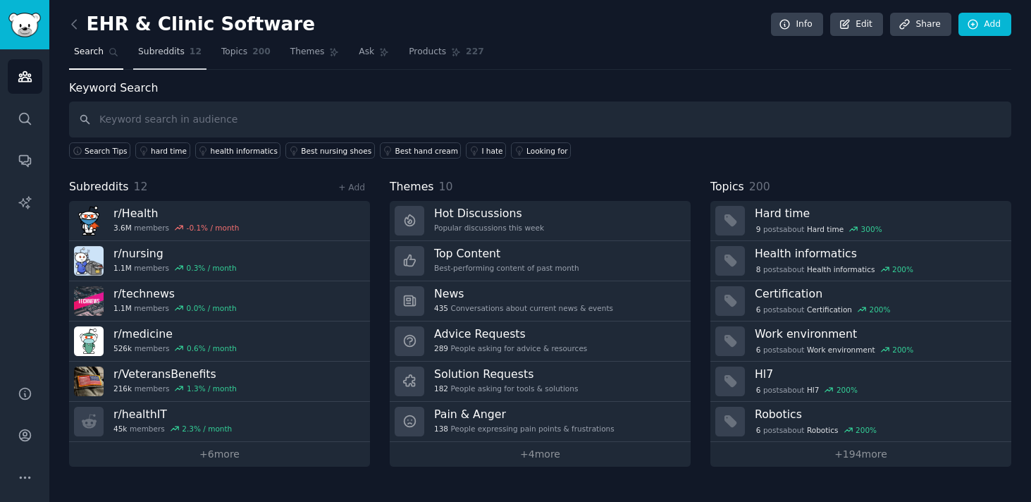
click at [185, 50] on link "Subreddits 12" at bounding box center [169, 55] width 73 height 29
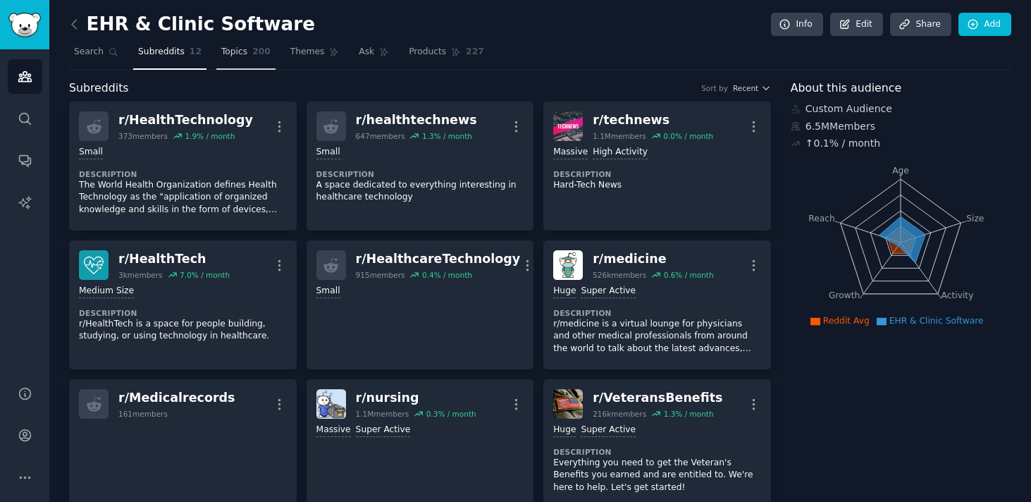
click at [238, 51] on span "Topics" at bounding box center [234, 52] width 26 height 13
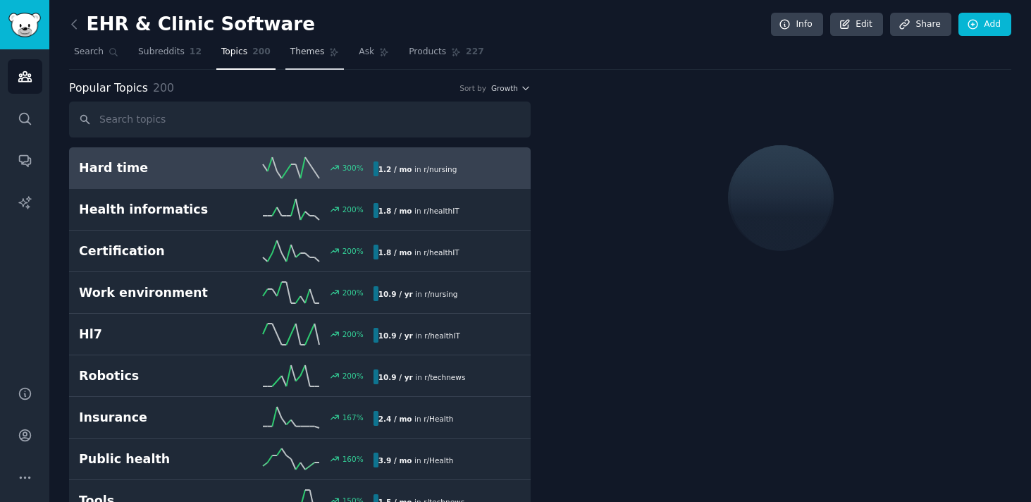
click at [312, 51] on span "Themes" at bounding box center [307, 52] width 35 height 13
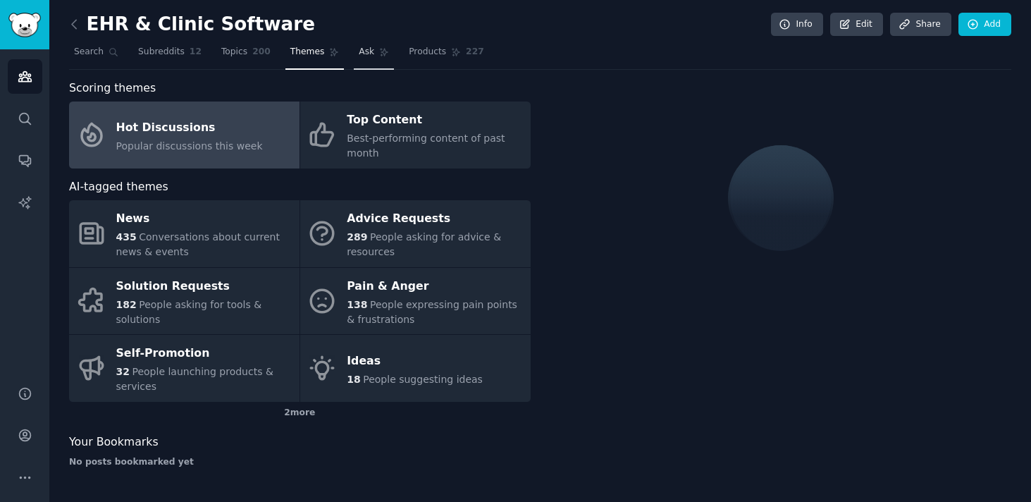
click at [360, 55] on span "Ask" at bounding box center [367, 52] width 16 height 13
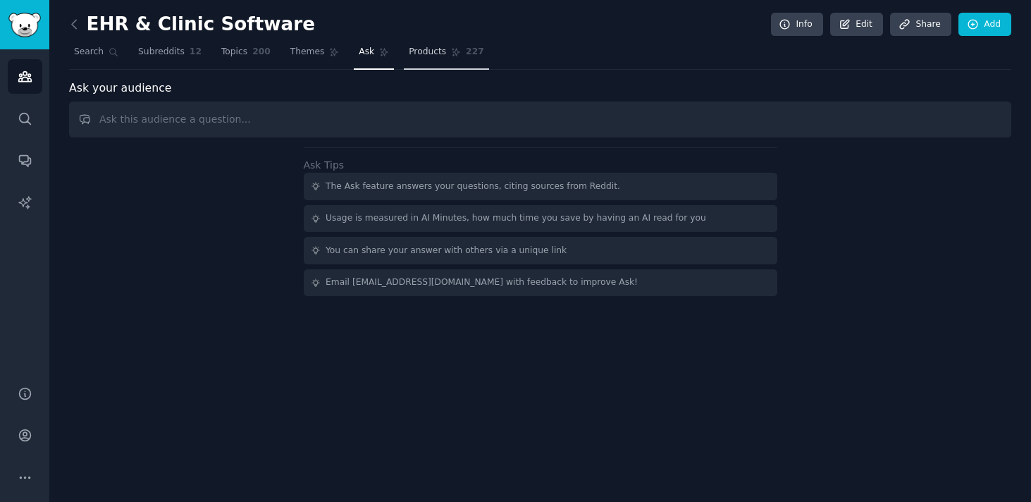
click at [418, 56] on span "Products" at bounding box center [427, 52] width 37 height 13
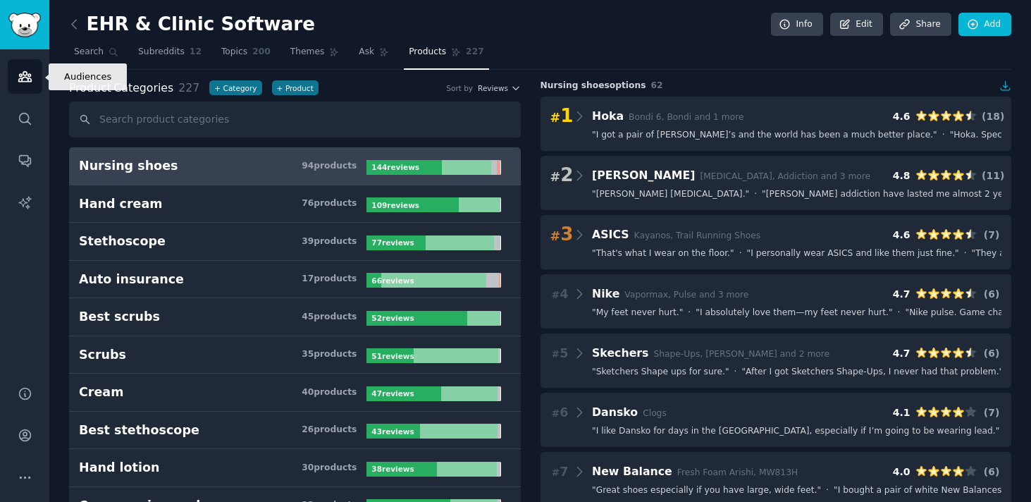
click at [30, 83] on icon "Sidebar" at bounding box center [25, 76] width 15 height 15
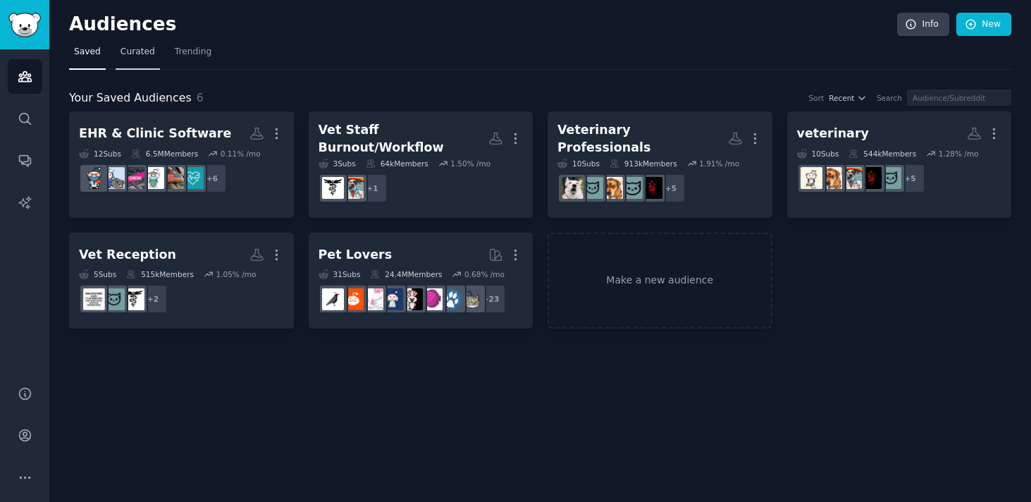
click at [144, 59] on link "Curated" at bounding box center [138, 55] width 44 height 29
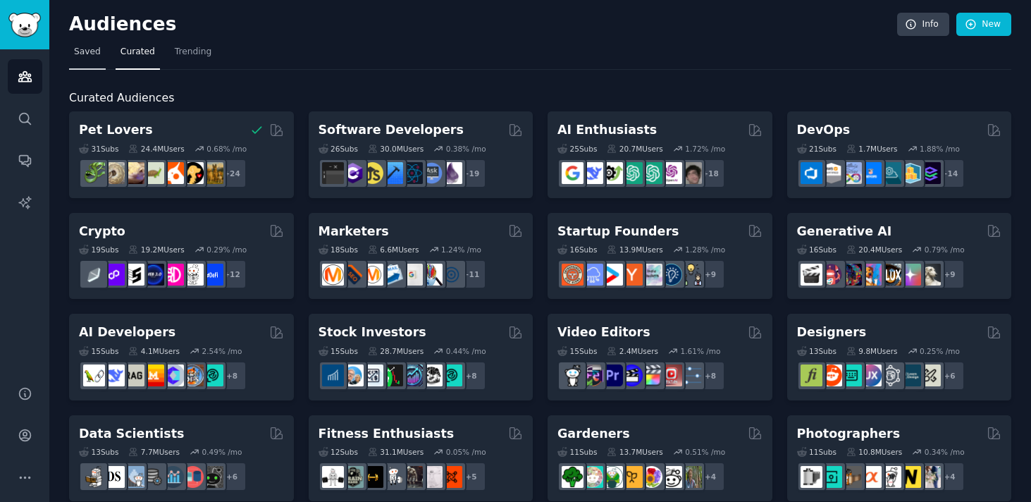
click at [86, 51] on span "Saved" at bounding box center [87, 52] width 27 height 13
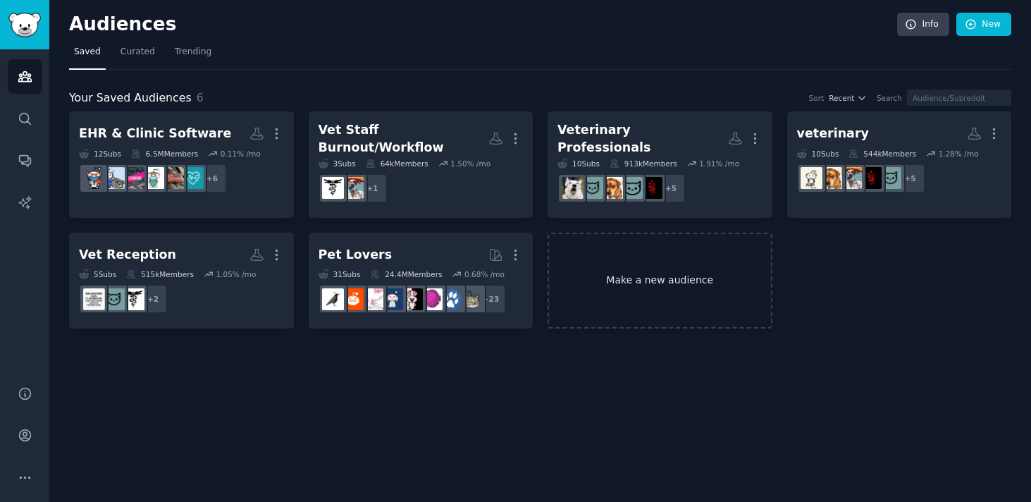
click at [604, 286] on link "Make a new audience" at bounding box center [660, 281] width 225 height 97
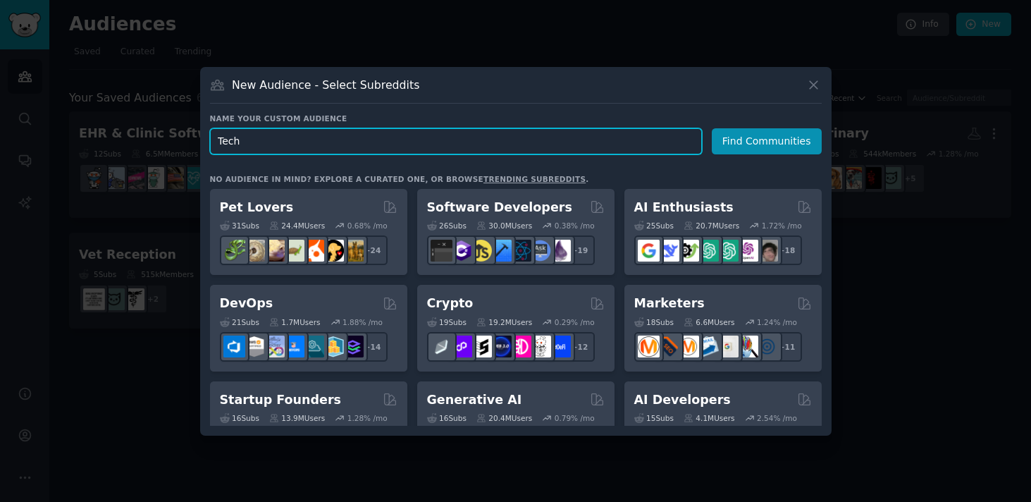
drag, startPoint x: 347, startPoint y: 151, endPoint x: 204, endPoint y: 142, distance: 143.3
click at [204, 143] on div "New Audience - Select Subreddits Name your custom audience Audience Name Tech F…" at bounding box center [515, 251] width 631 height 369
type input "H"
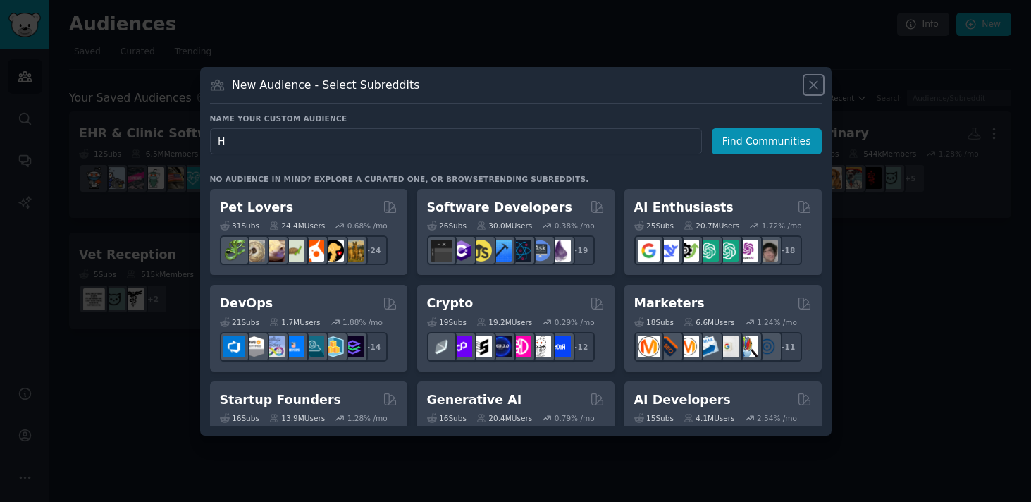
click at [809, 87] on icon at bounding box center [813, 85] width 15 height 15
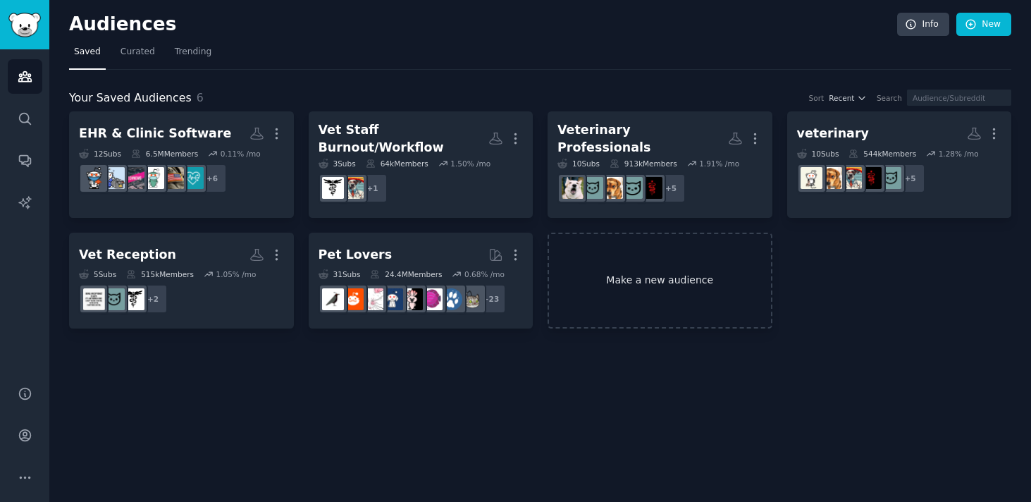
click at [584, 251] on link "Make a new audience" at bounding box center [660, 281] width 225 height 97
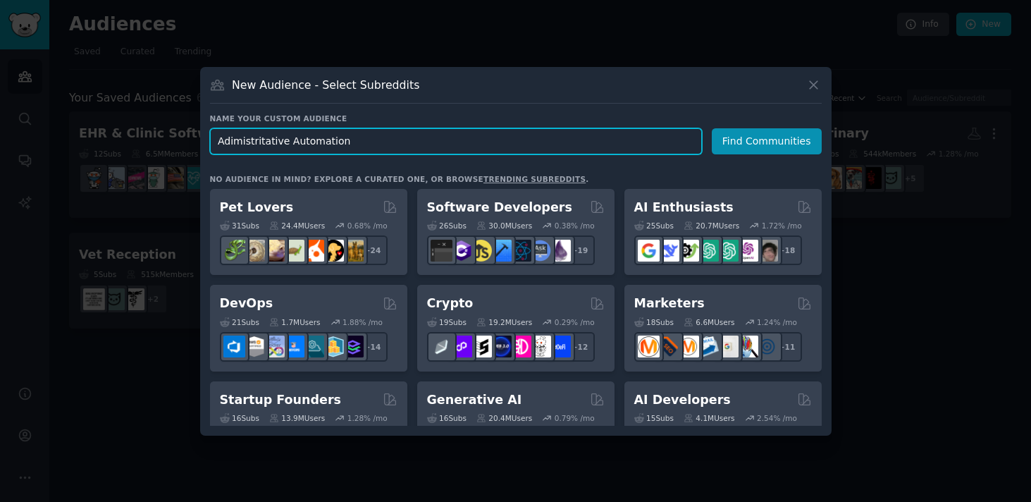
click at [241, 143] on input "Adimistritative Automation" at bounding box center [456, 141] width 492 height 26
click at [229, 139] on input "Adimistritative Automation" at bounding box center [456, 141] width 492 height 26
click at [257, 143] on input "Admistritative Automation" at bounding box center [456, 141] width 492 height 26
click at [242, 142] on input "Admistrative Automation" at bounding box center [456, 141] width 492 height 26
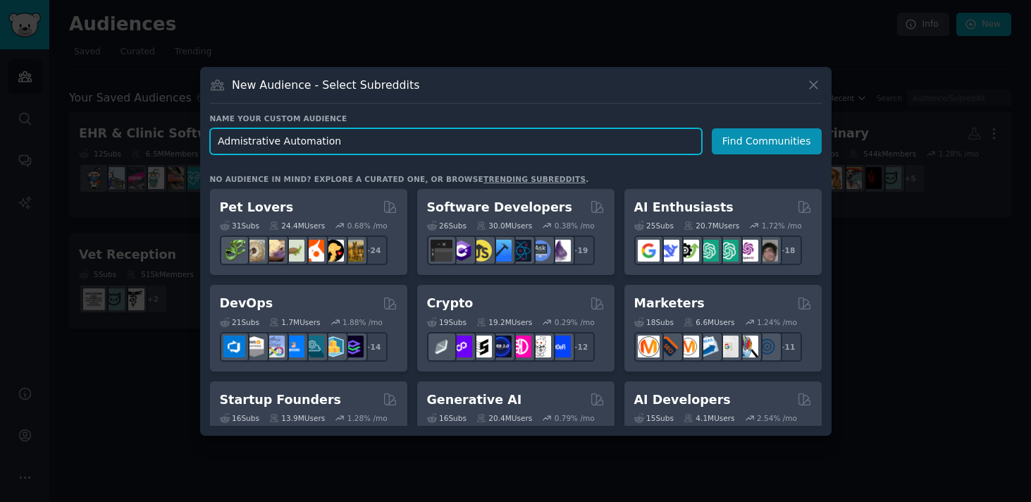
click at [242, 142] on input "Admistrative Automation" at bounding box center [456, 141] width 492 height 26
type input "Administrative Automation"
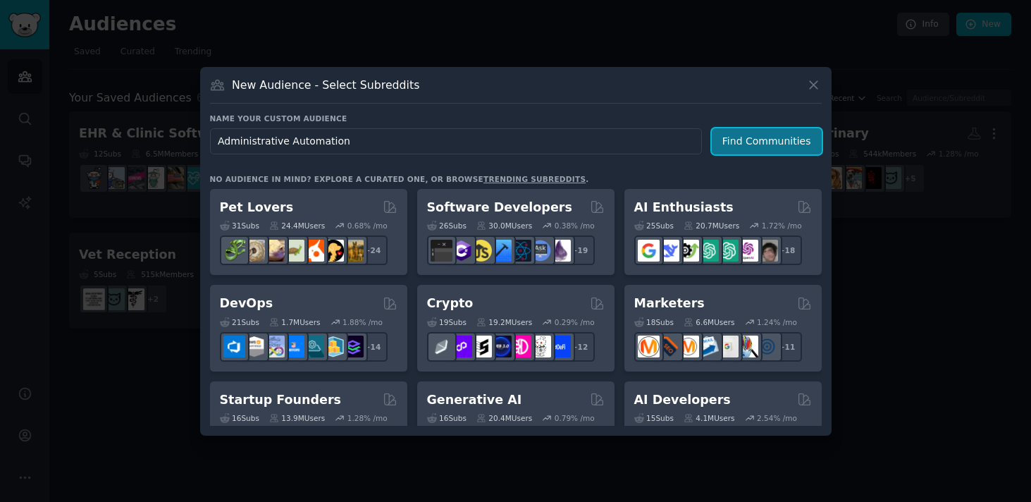
click at [734, 140] on button "Find Communities" at bounding box center [767, 141] width 110 height 26
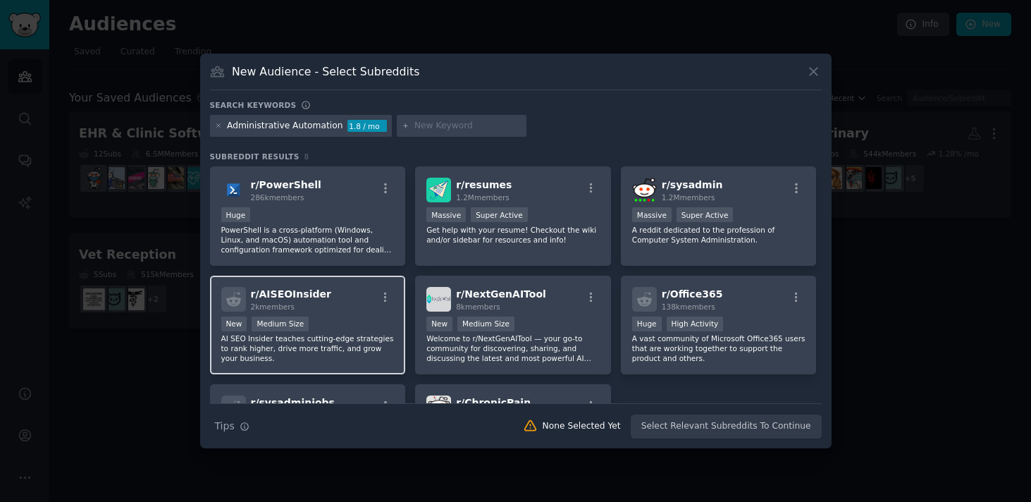
click at [350, 330] on div "New Medium Size" at bounding box center [307, 325] width 173 height 18
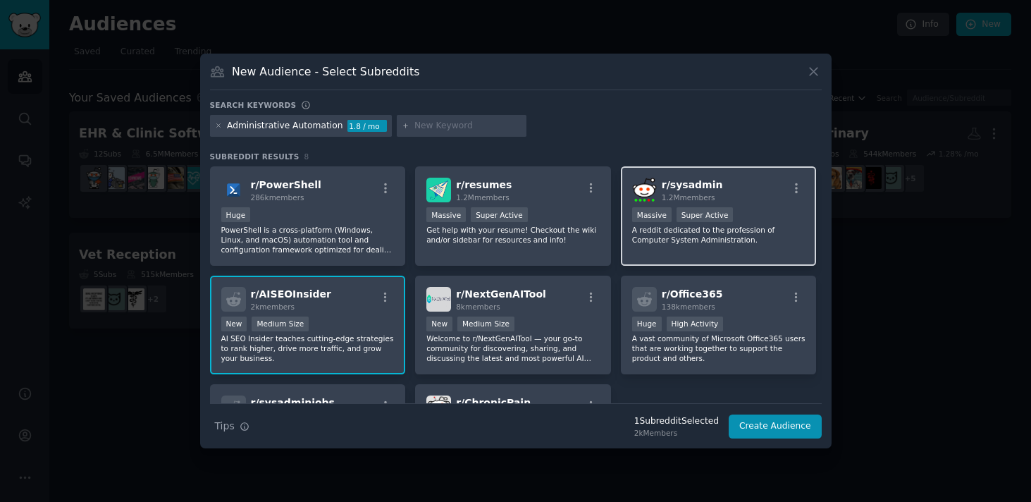
click at [726, 238] on p "A reddit dedicated to the profession of Computer System Administration." at bounding box center [718, 235] width 173 height 20
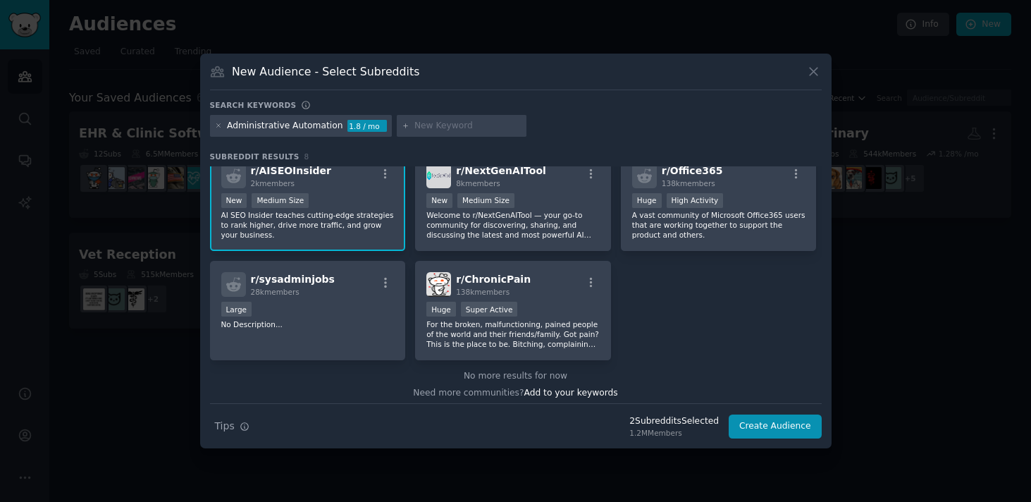
scroll to position [129, 0]
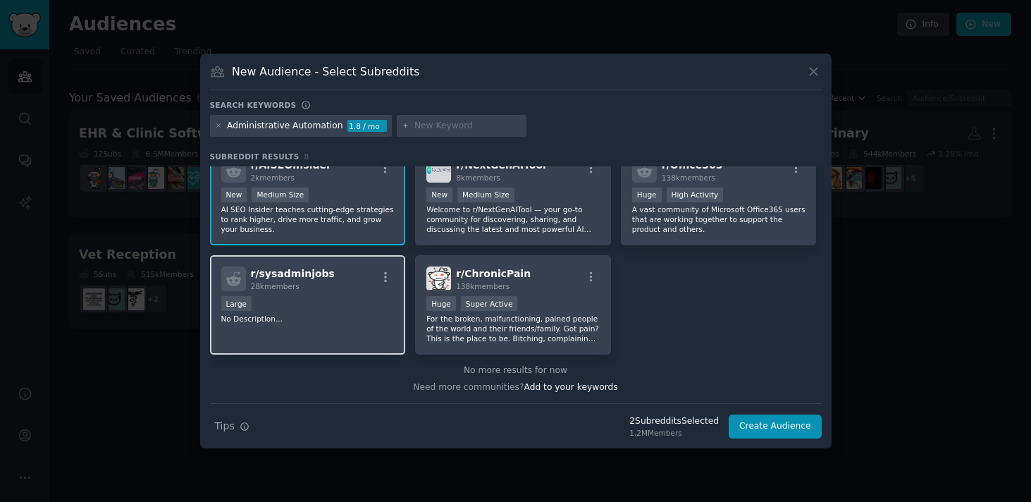
click at [342, 283] on div "r/ sysadminjobs 28k members" at bounding box center [307, 278] width 173 height 25
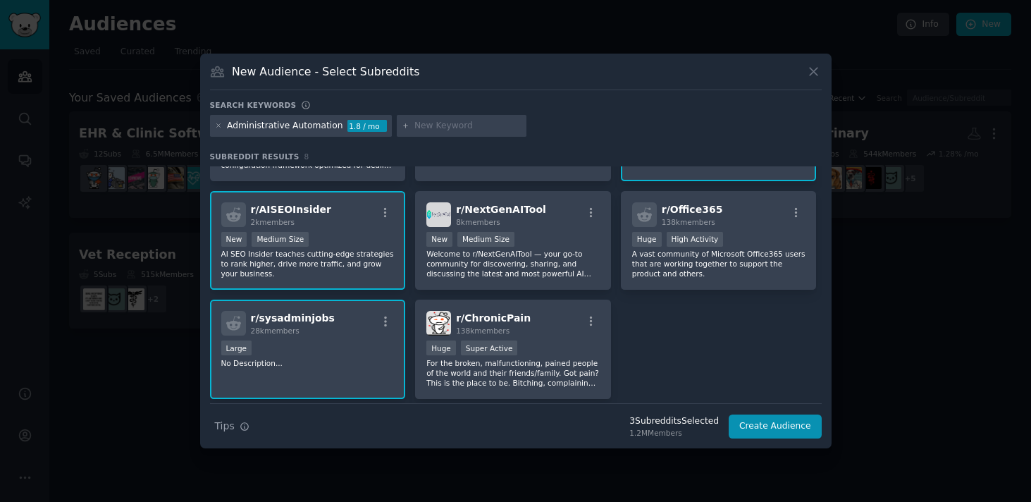
scroll to position [0, 0]
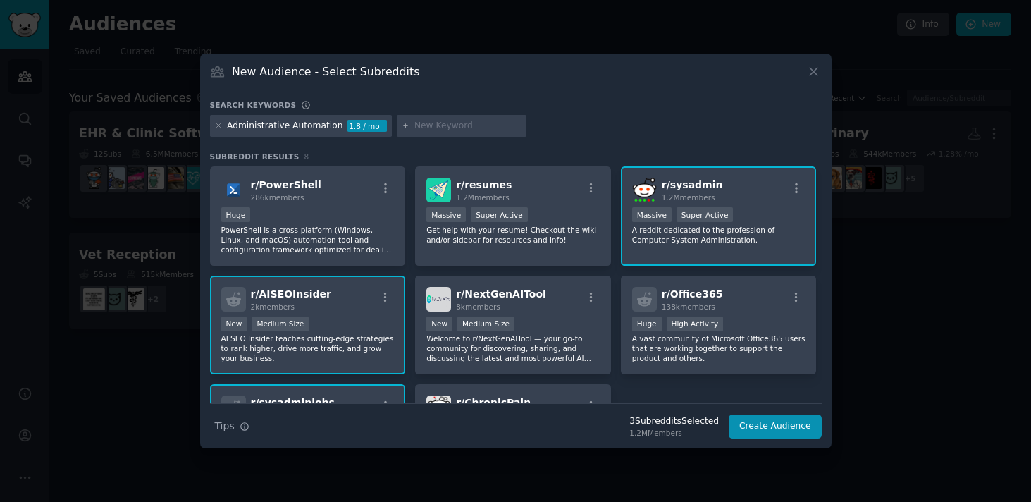
click at [464, 122] on input "text" at bounding box center [467, 126] width 107 height 13
type input "automated"
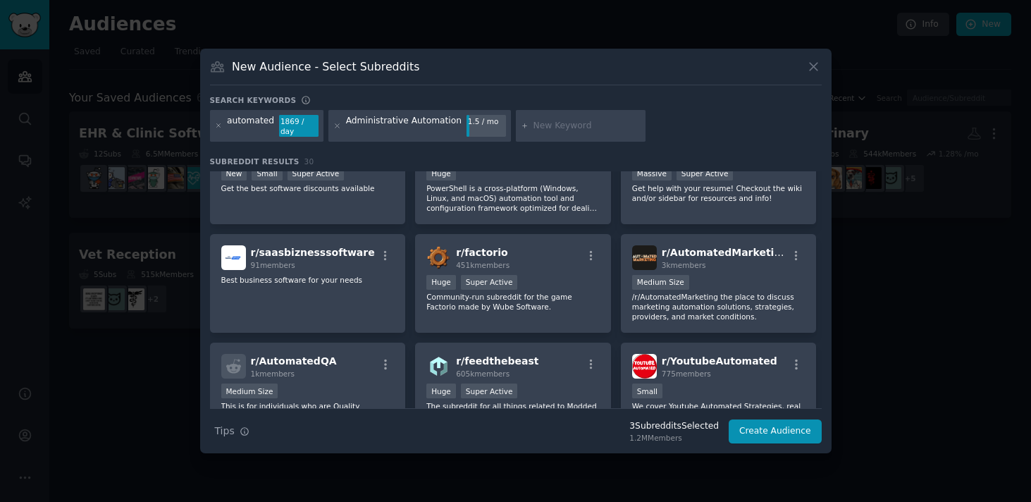
scroll to position [67, 0]
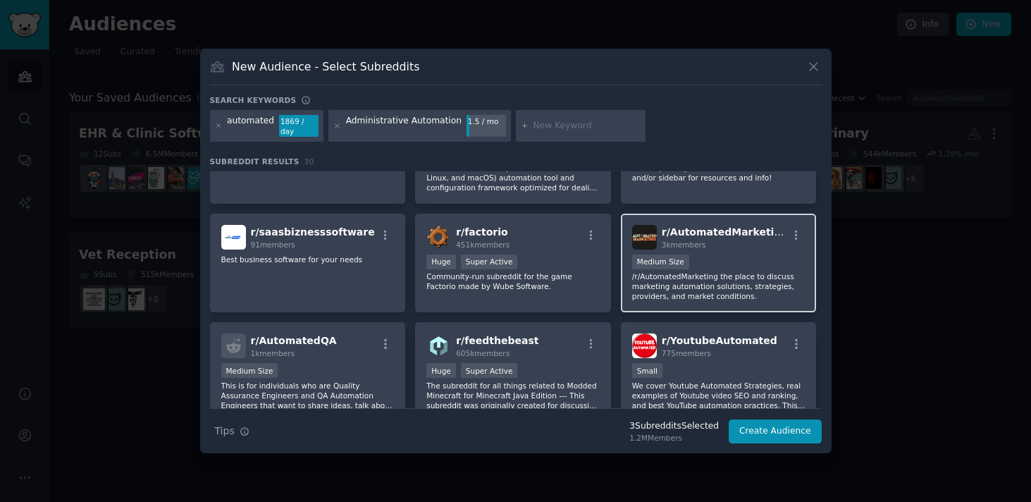
click at [731, 245] on div "3k members" at bounding box center [725, 245] width 126 height 10
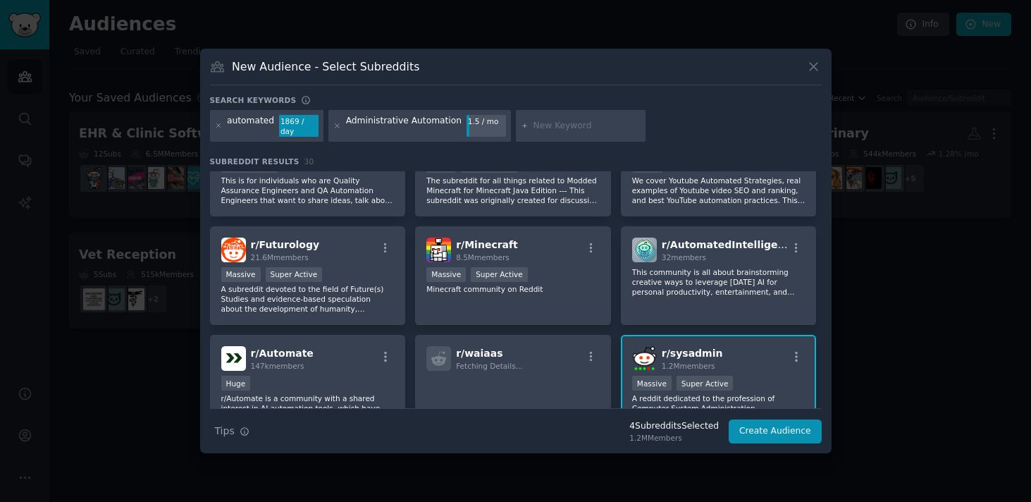
scroll to position [277, 0]
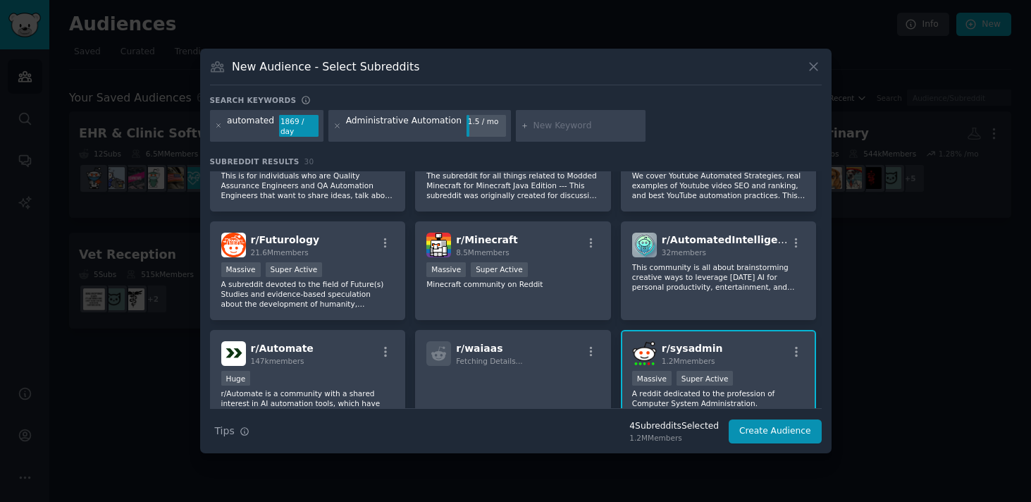
click at [731, 245] on span "r/ AutomatedIntelligence" at bounding box center [729, 239] width 135 height 11
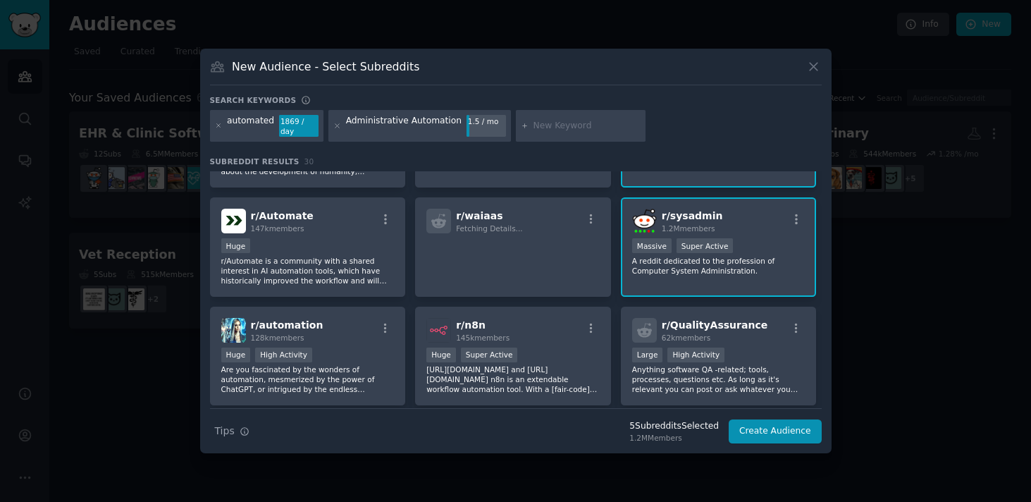
scroll to position [419, 0]
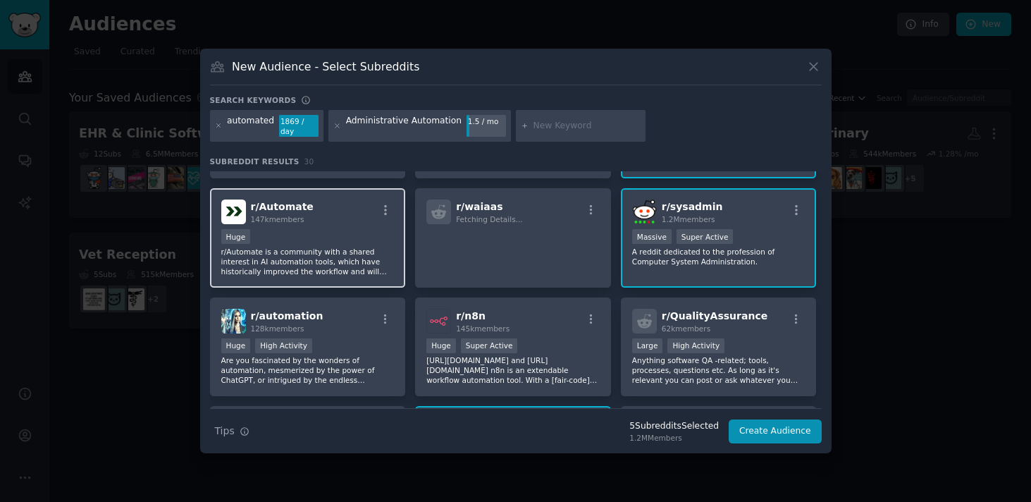
click at [304, 267] on p "r/Automate is a community with a shared interest in AI automation tools, which …" at bounding box center [307, 262] width 173 height 30
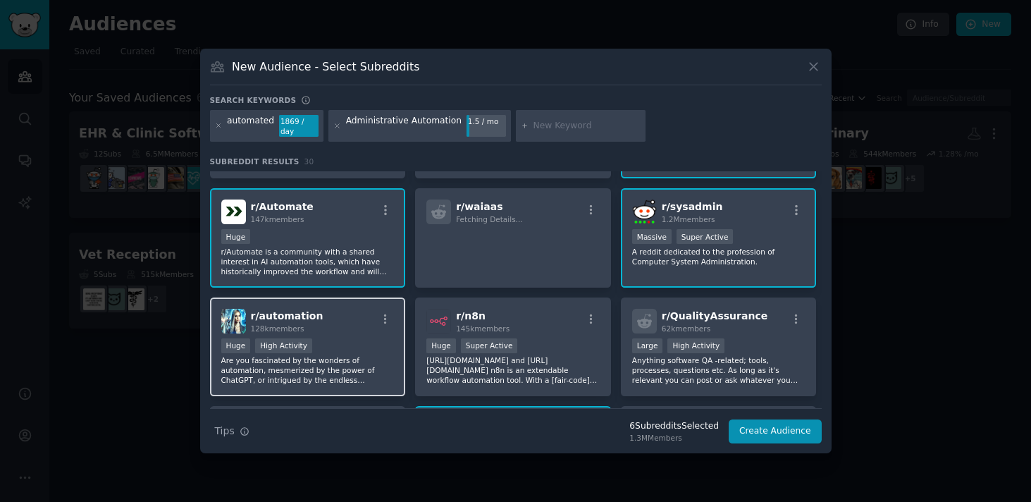
click at [344, 317] on div "r/ automation 128k members" at bounding box center [307, 321] width 173 height 25
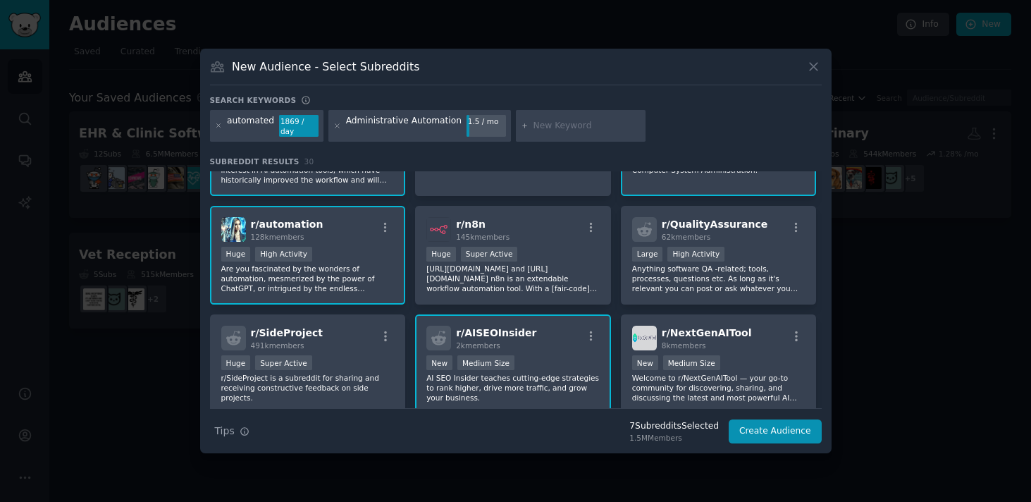
scroll to position [512, 0]
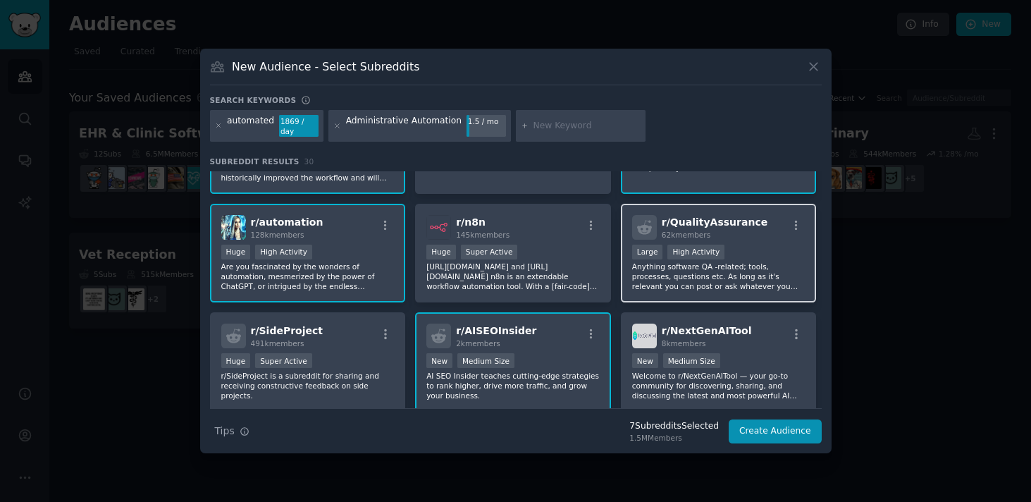
click at [677, 281] on p "Anything software QA -related; tools, processes, questions etc. As long as it's…" at bounding box center [718, 276] width 173 height 30
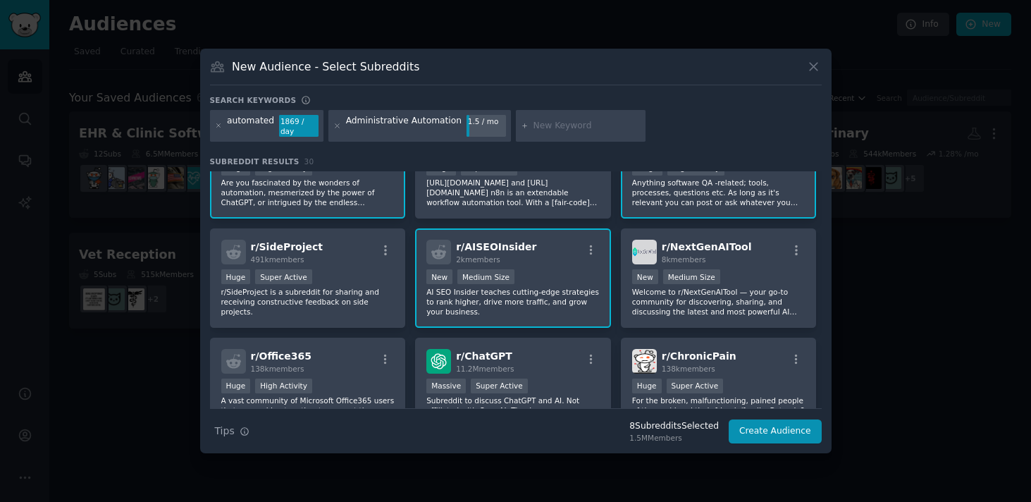
scroll to position [641, 0]
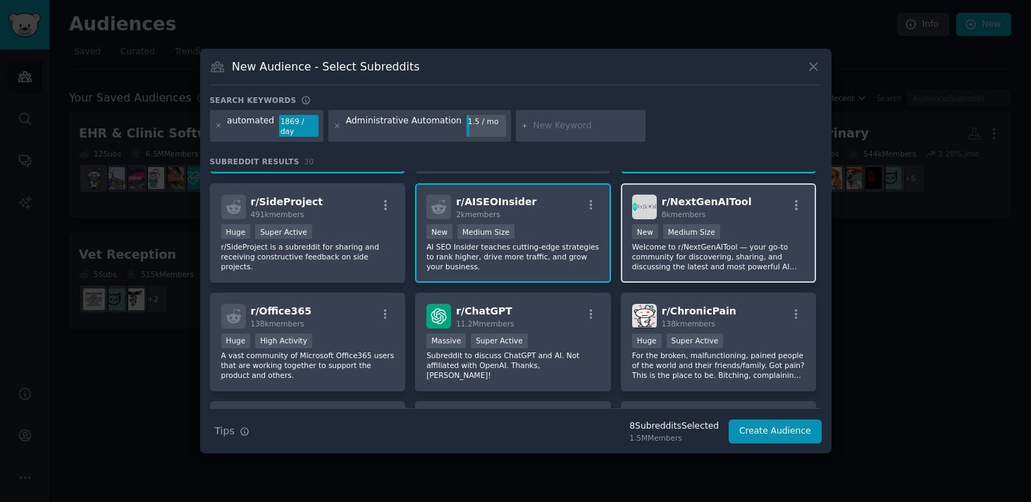
click at [661, 266] on p "Welcome to r/NextGenAITool — your go-to community for discovering, sharing, and…" at bounding box center [718, 257] width 173 height 30
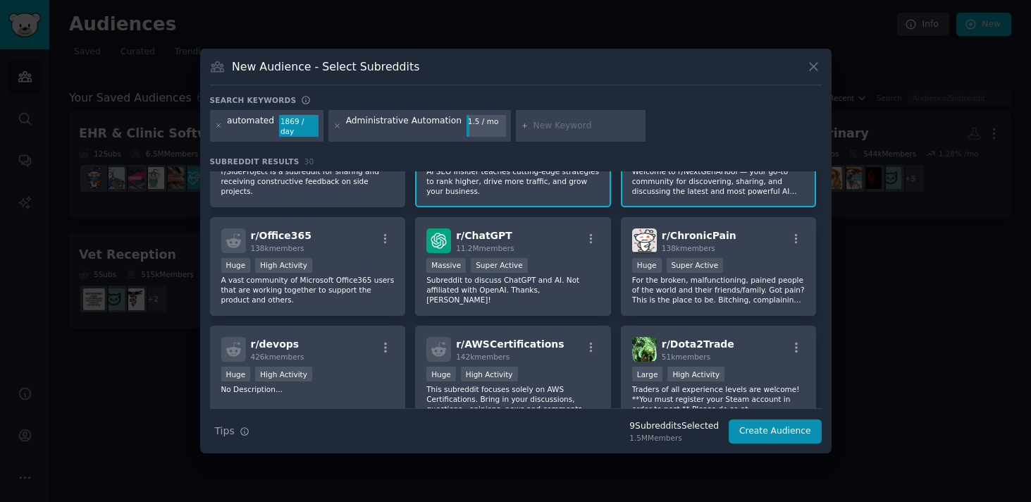
scroll to position [726, 0]
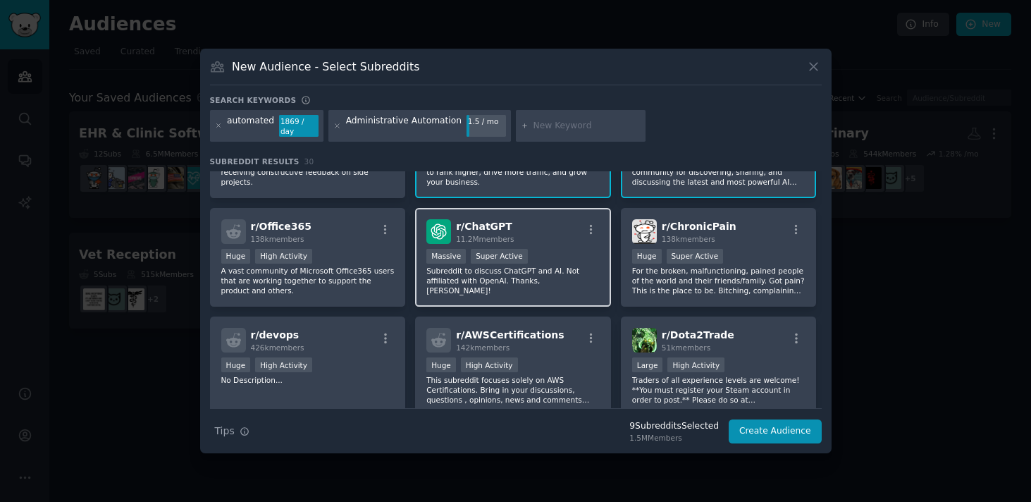
click at [564, 276] on p "Subreddit to discuss ChatGPT and AI. Not affiliated with OpenAI. Thanks, [PERSO…" at bounding box center [512, 281] width 173 height 30
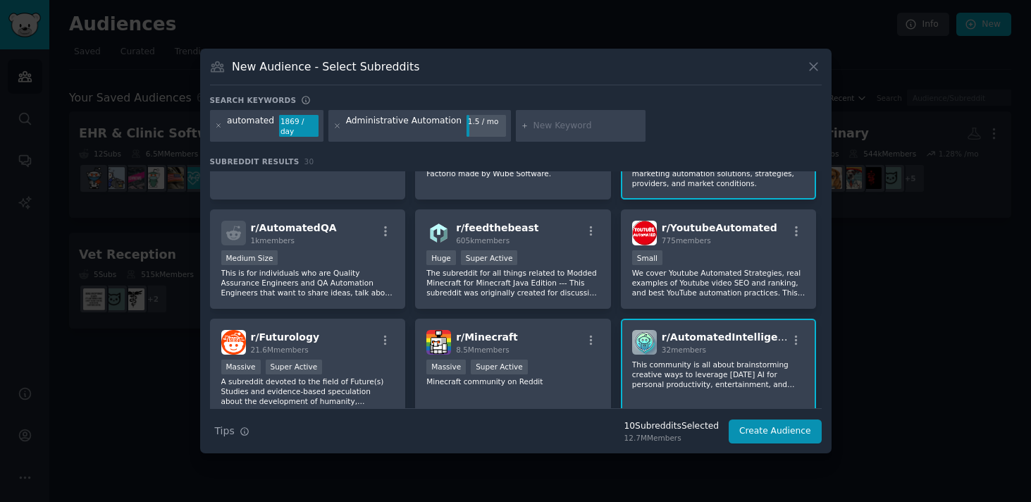
scroll to position [0, 0]
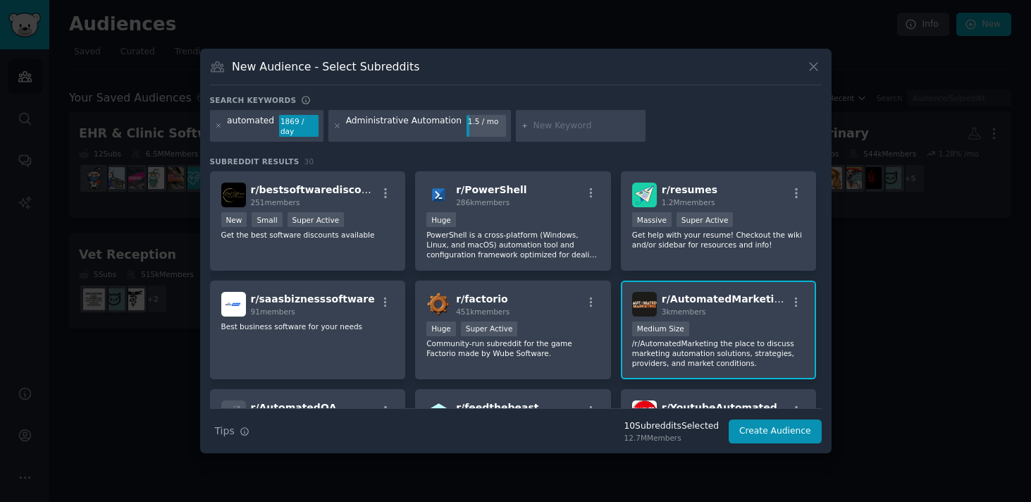
click at [539, 126] on input "text" at bounding box center [587, 126] width 107 height 13
type input "ai"
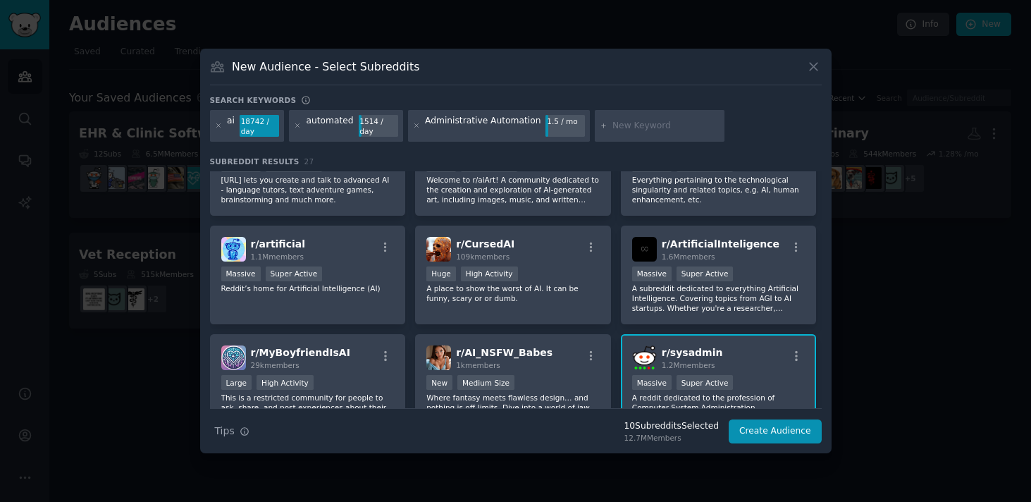
scroll to position [704, 0]
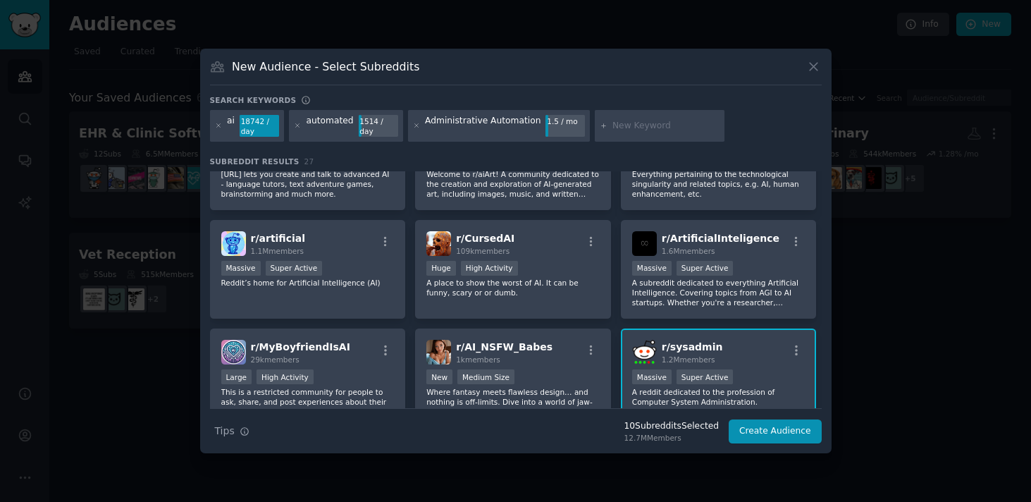
click at [618, 130] on input "text" at bounding box center [665, 126] width 107 height 13
type input "medical ai"
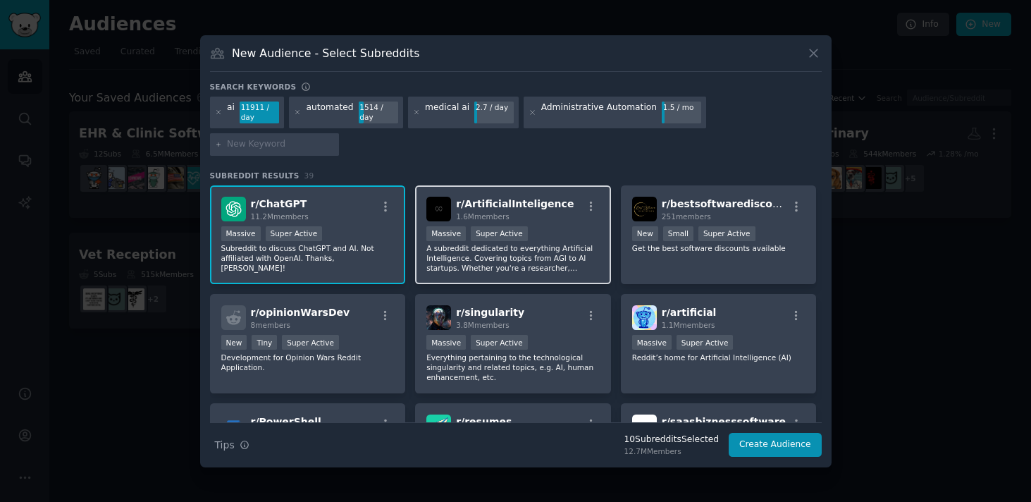
click at [554, 208] on div "r/ ArtificialInteligence 1.6M members Massive Super Active A subreddit dedicate…" at bounding box center [513, 234] width 196 height 99
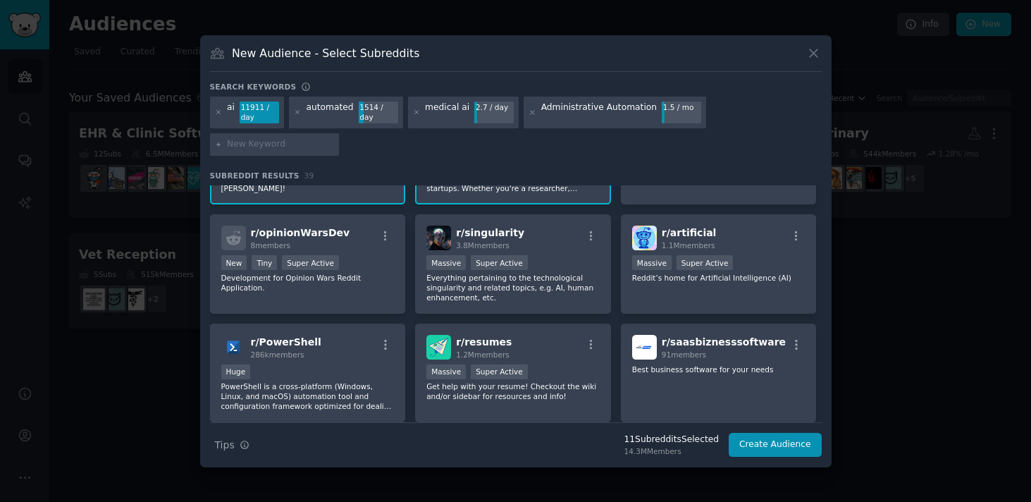
scroll to position [82, 0]
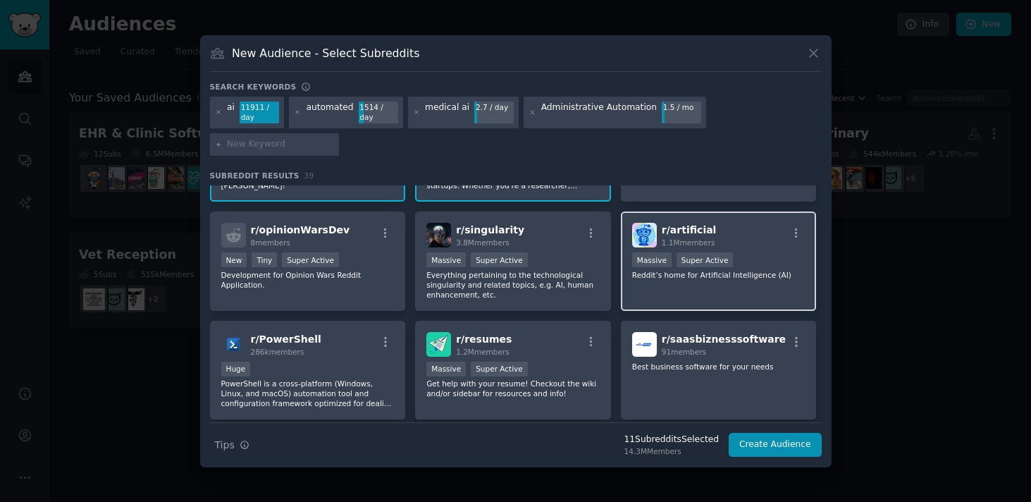
click at [711, 223] on div "r/ artificial 1.1M members" at bounding box center [718, 235] width 173 height 25
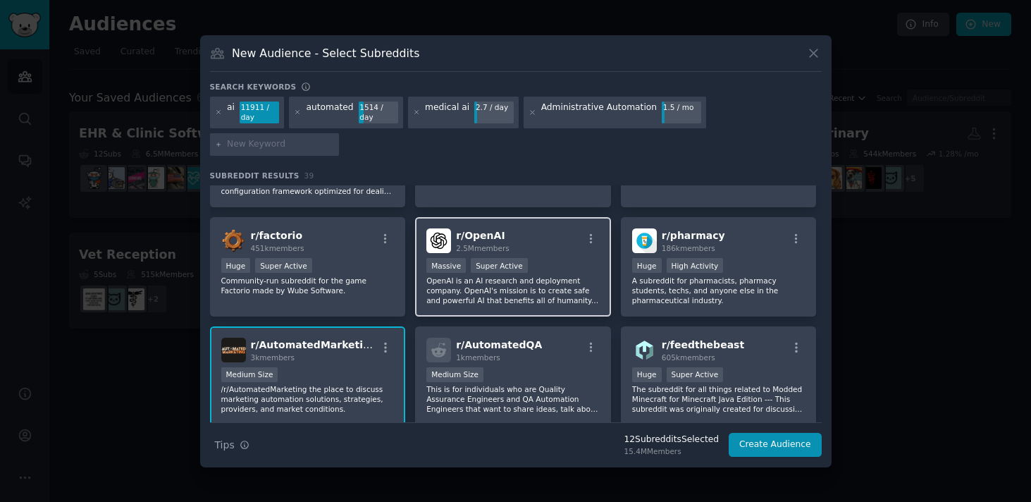
click at [582, 235] on div at bounding box center [591, 241] width 18 height 17
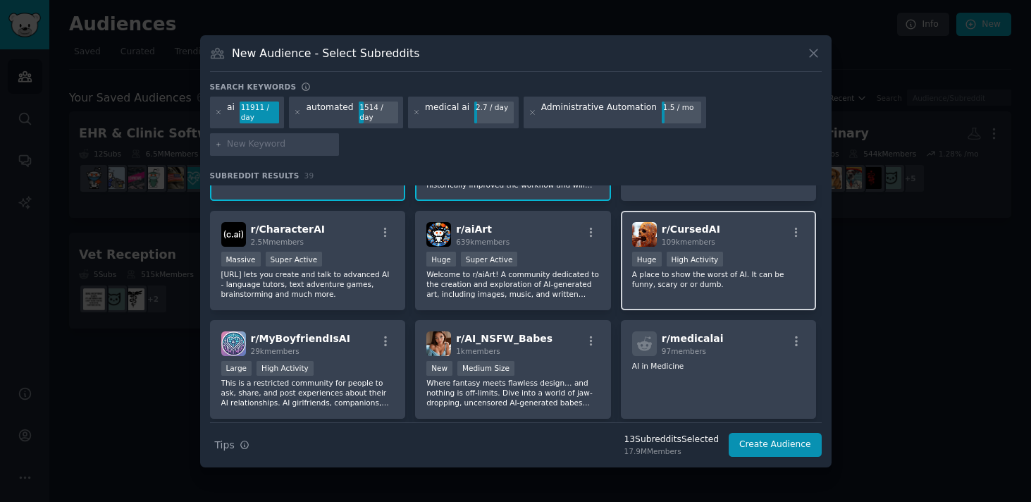
scroll to position [739, 0]
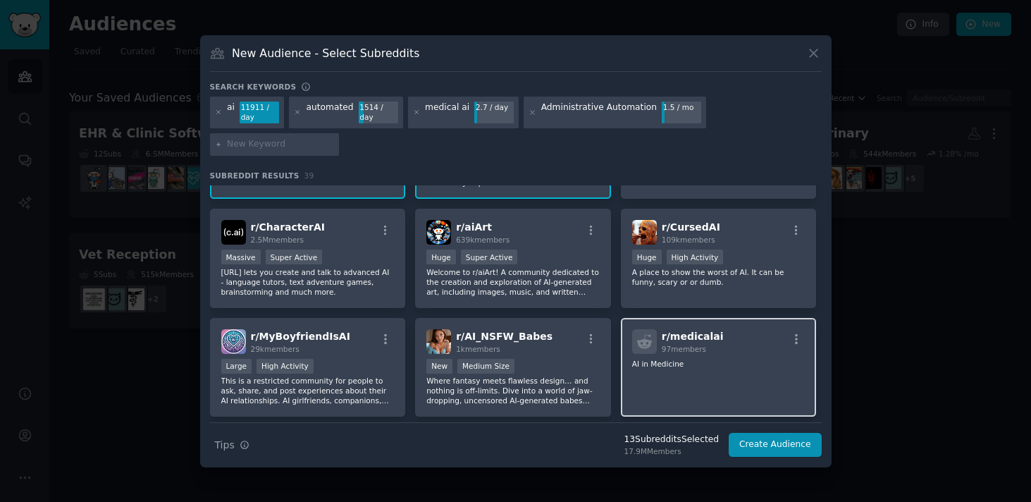
click at [698, 331] on span "r/ medicalai" at bounding box center [693, 336] width 62 height 11
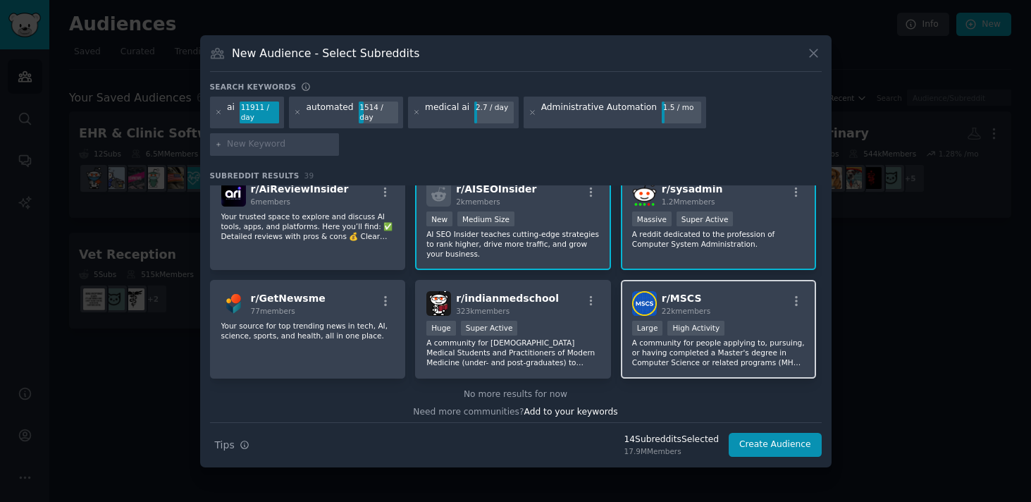
scroll to position [1208, 0]
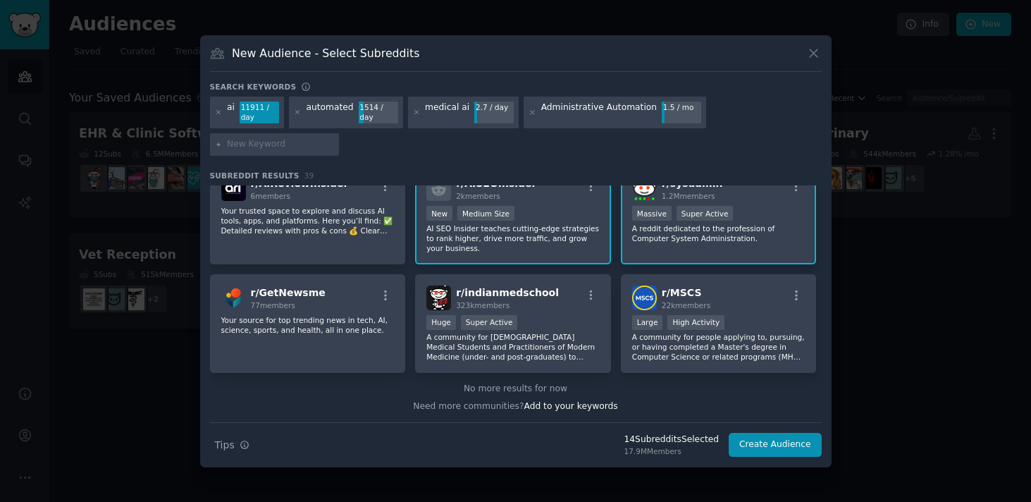
click at [715, 229] on div "r/ sysadmin 1.2M members Massive Super Active A reddit dedicated to the profess…" at bounding box center [719, 214] width 196 height 99
click at [756, 433] on button "Create Audience" at bounding box center [775, 445] width 93 height 24
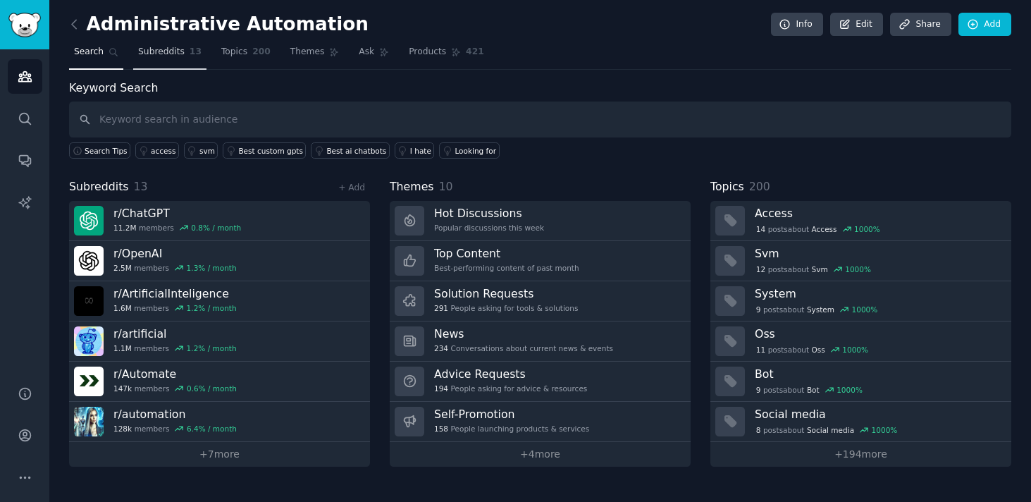
click at [180, 56] on span "Subreddits" at bounding box center [161, 52] width 47 height 13
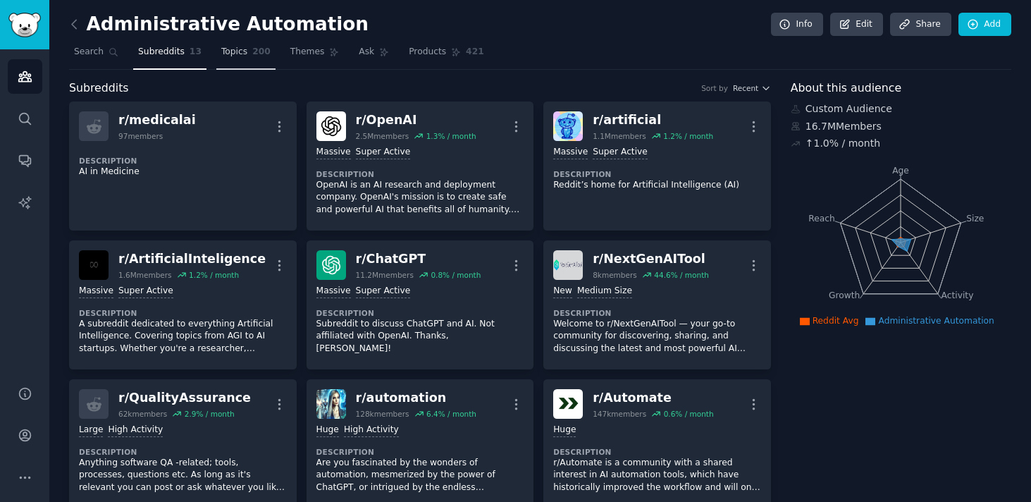
click at [233, 54] on span "Topics" at bounding box center [234, 52] width 26 height 13
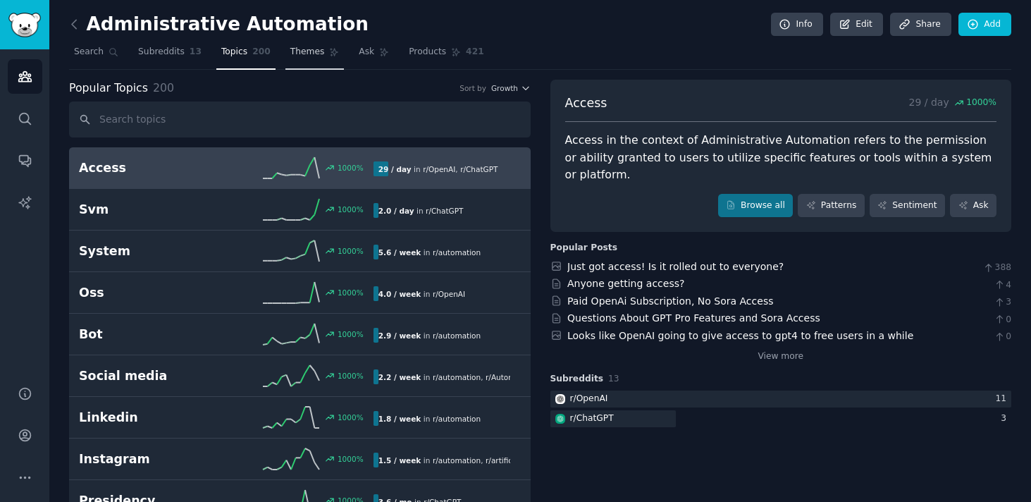
click at [312, 57] on span "Themes" at bounding box center [307, 52] width 35 height 13
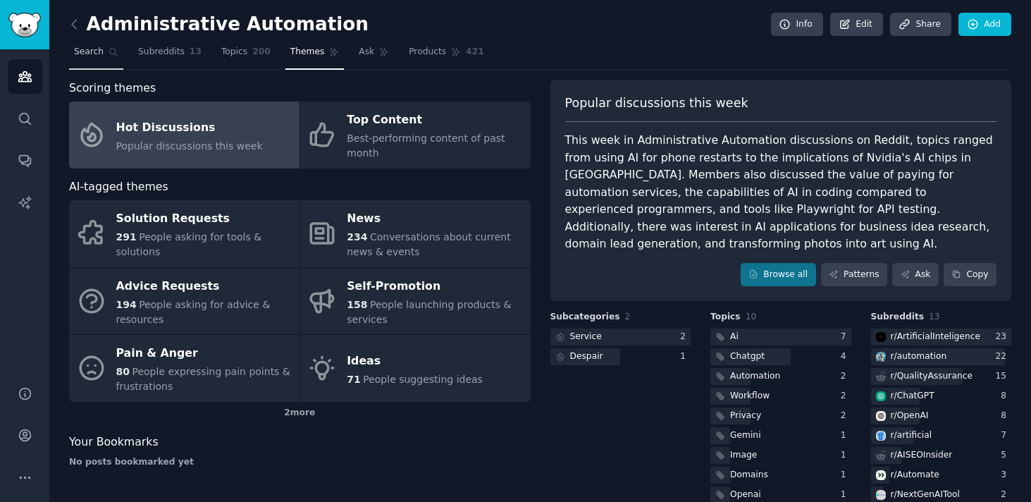
click at [92, 57] on span "Search" at bounding box center [89, 52] width 30 height 13
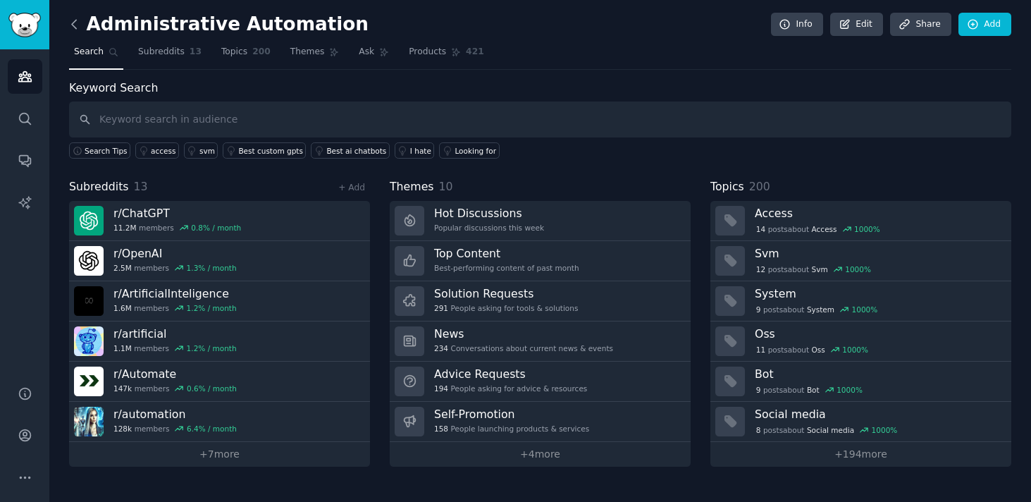
click at [73, 25] on icon at bounding box center [74, 24] width 4 height 8
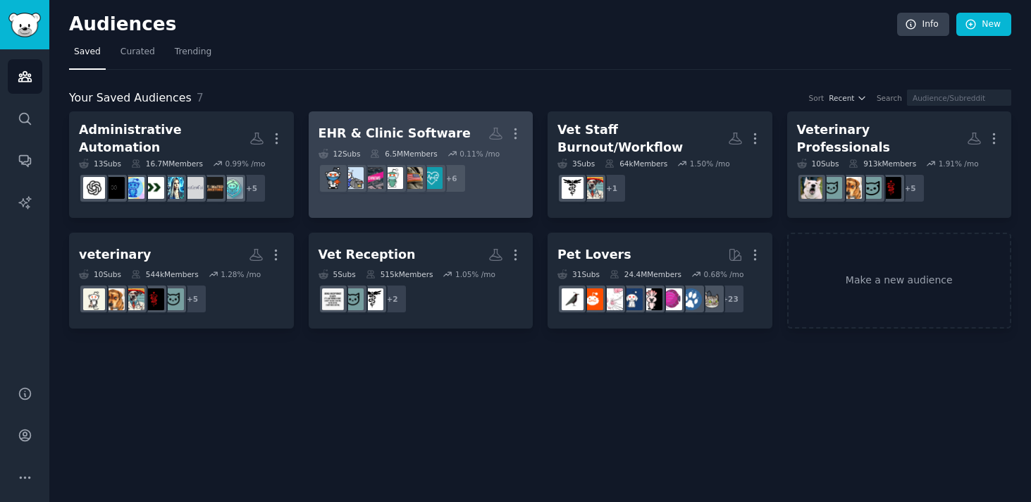
click at [362, 130] on div "EHR & Clinic Software" at bounding box center [395, 134] width 152 height 18
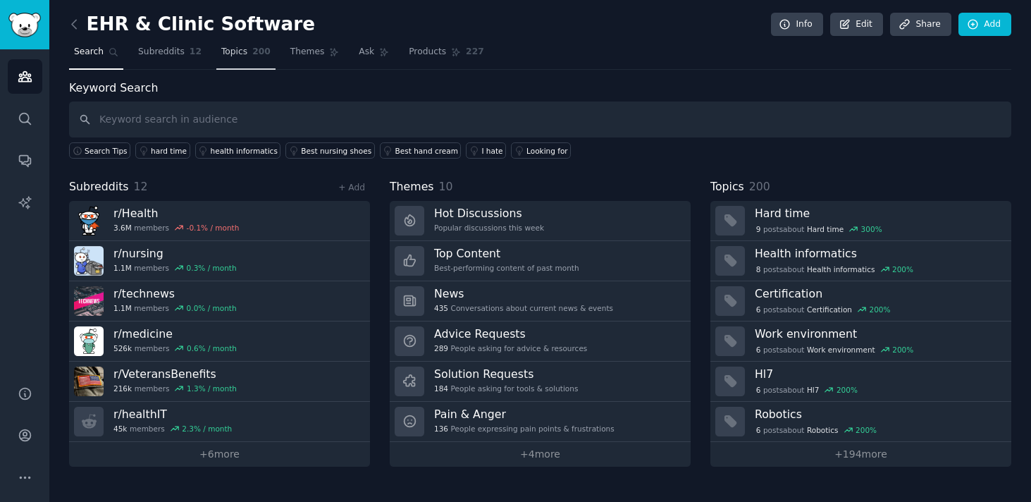
click at [230, 51] on span "Topics" at bounding box center [234, 52] width 26 height 13
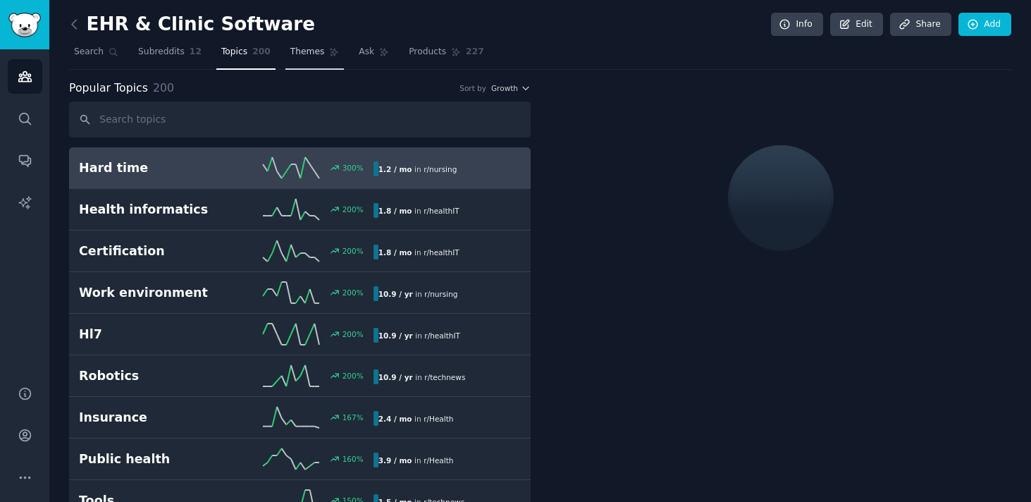
click at [297, 51] on span "Themes" at bounding box center [307, 52] width 35 height 13
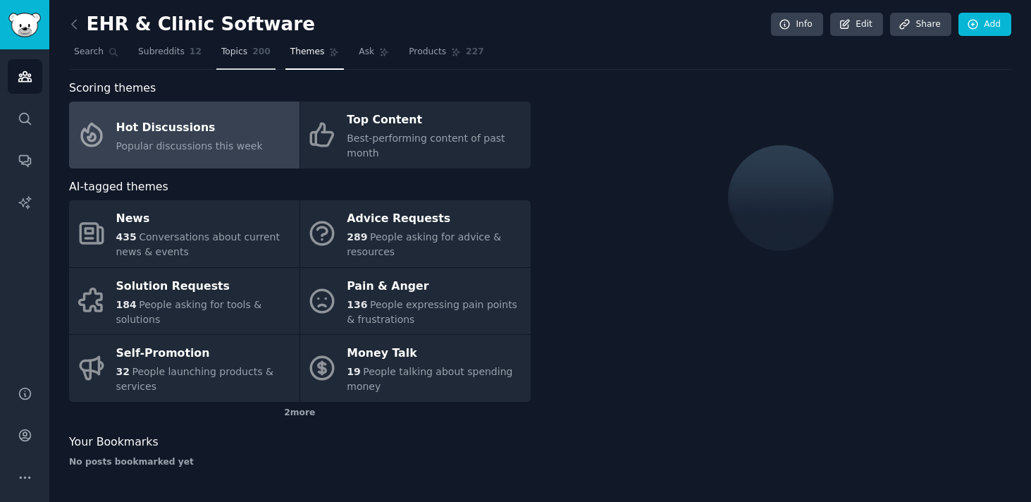
click at [242, 54] on span "Topics" at bounding box center [234, 52] width 26 height 13
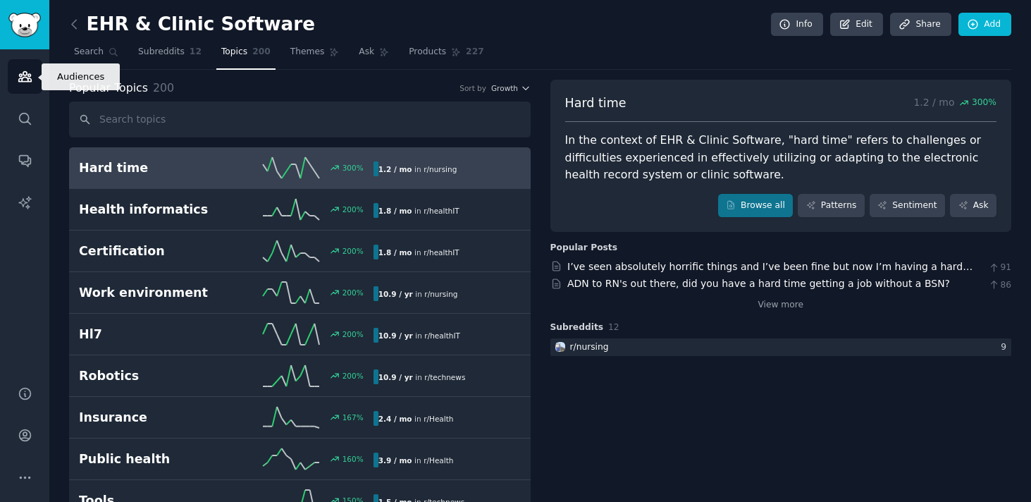
click at [19, 77] on icon "Sidebar" at bounding box center [25, 76] width 15 height 15
